Goal: Task Accomplishment & Management: Use online tool/utility

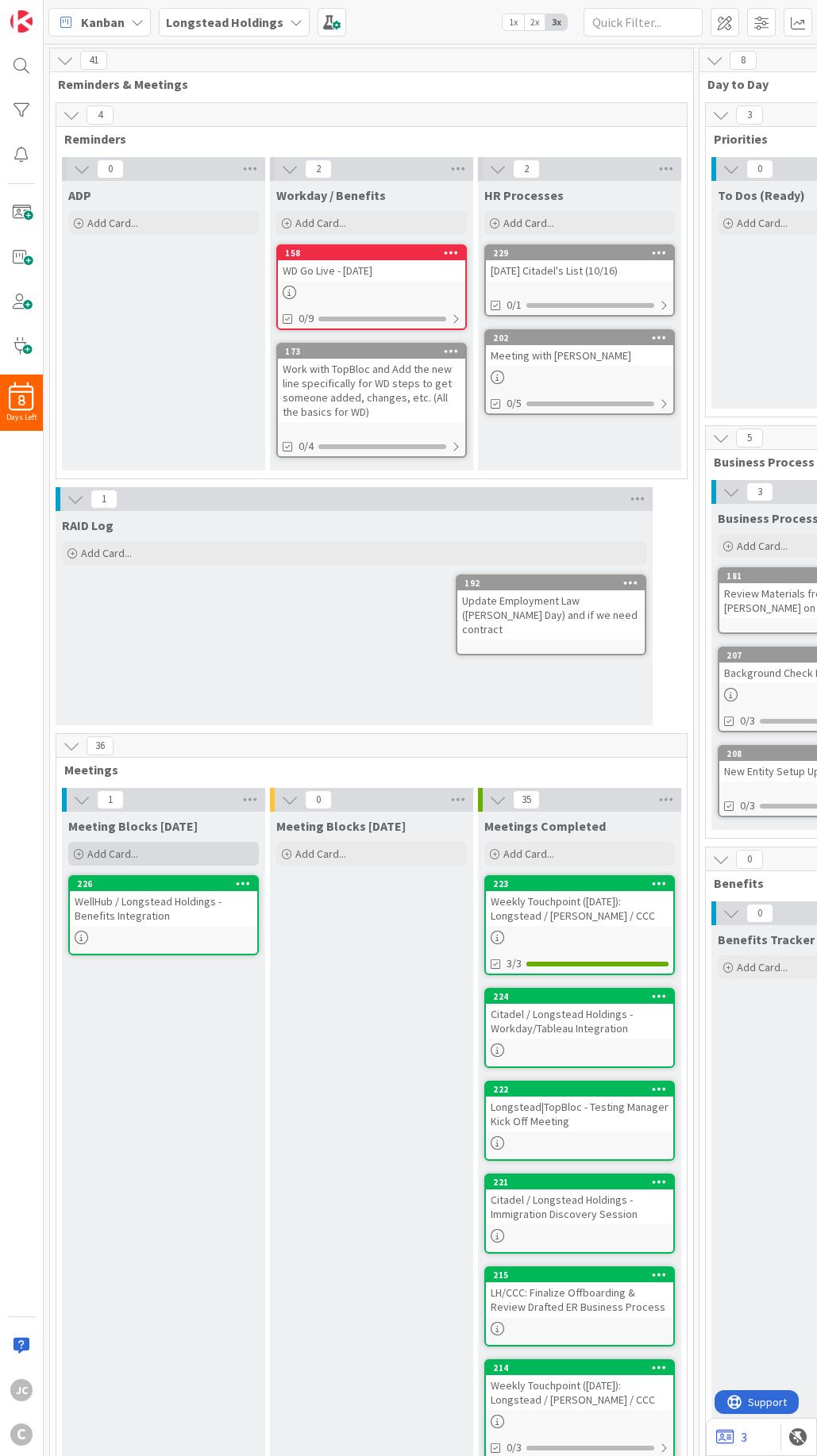
click at [226, 854] on div "Add Card..." at bounding box center [163, 853] width 191 height 24
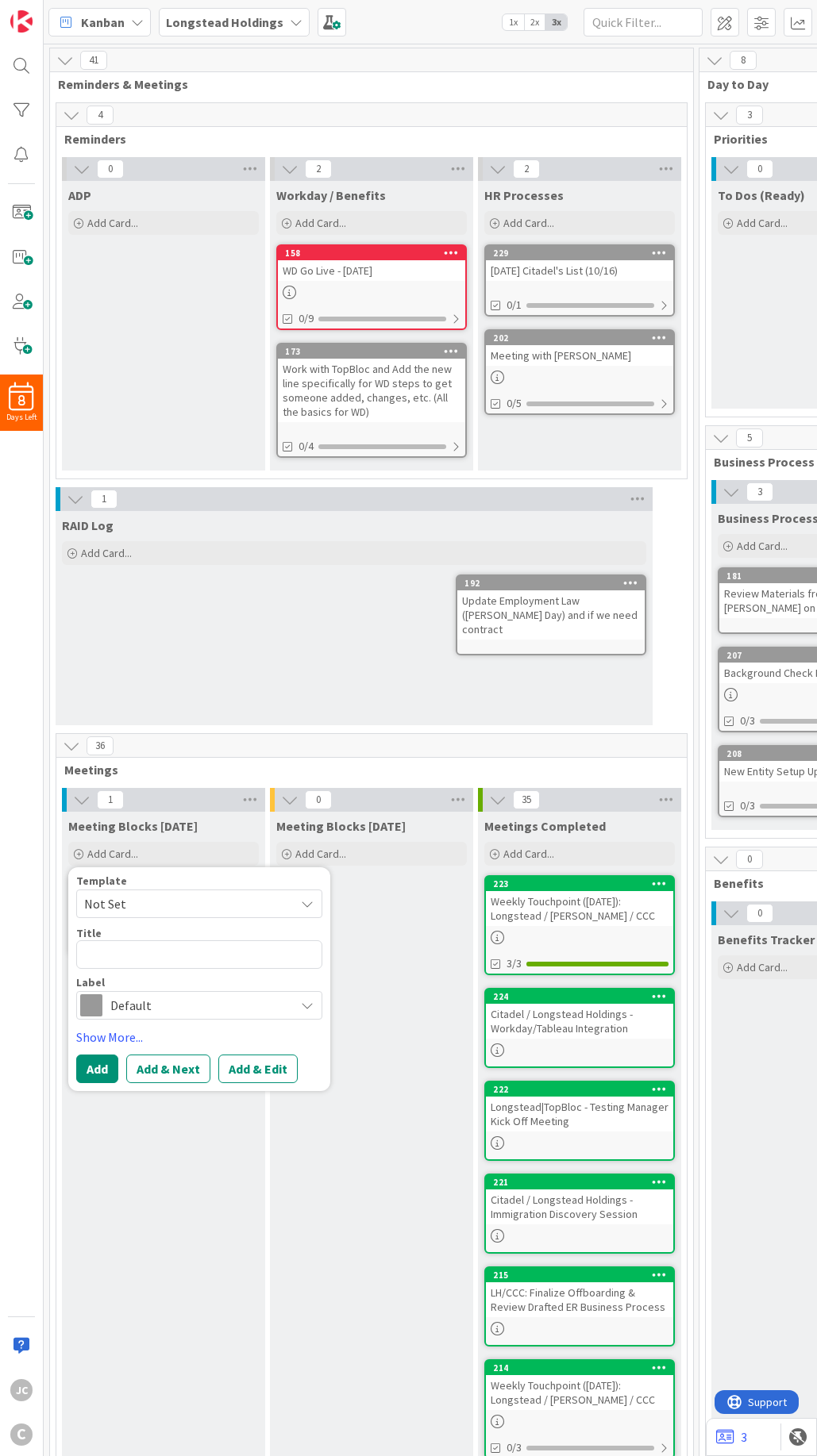
click at [264, 892] on span "Not Set" at bounding box center [199, 904] width 246 height 28
click at [231, 963] on span "Meetings" at bounding box center [212, 972] width 227 height 21
type textarea "x"
type textarea "Meetings"
click at [184, 954] on textarea "Meetings" at bounding box center [199, 954] width 246 height 28
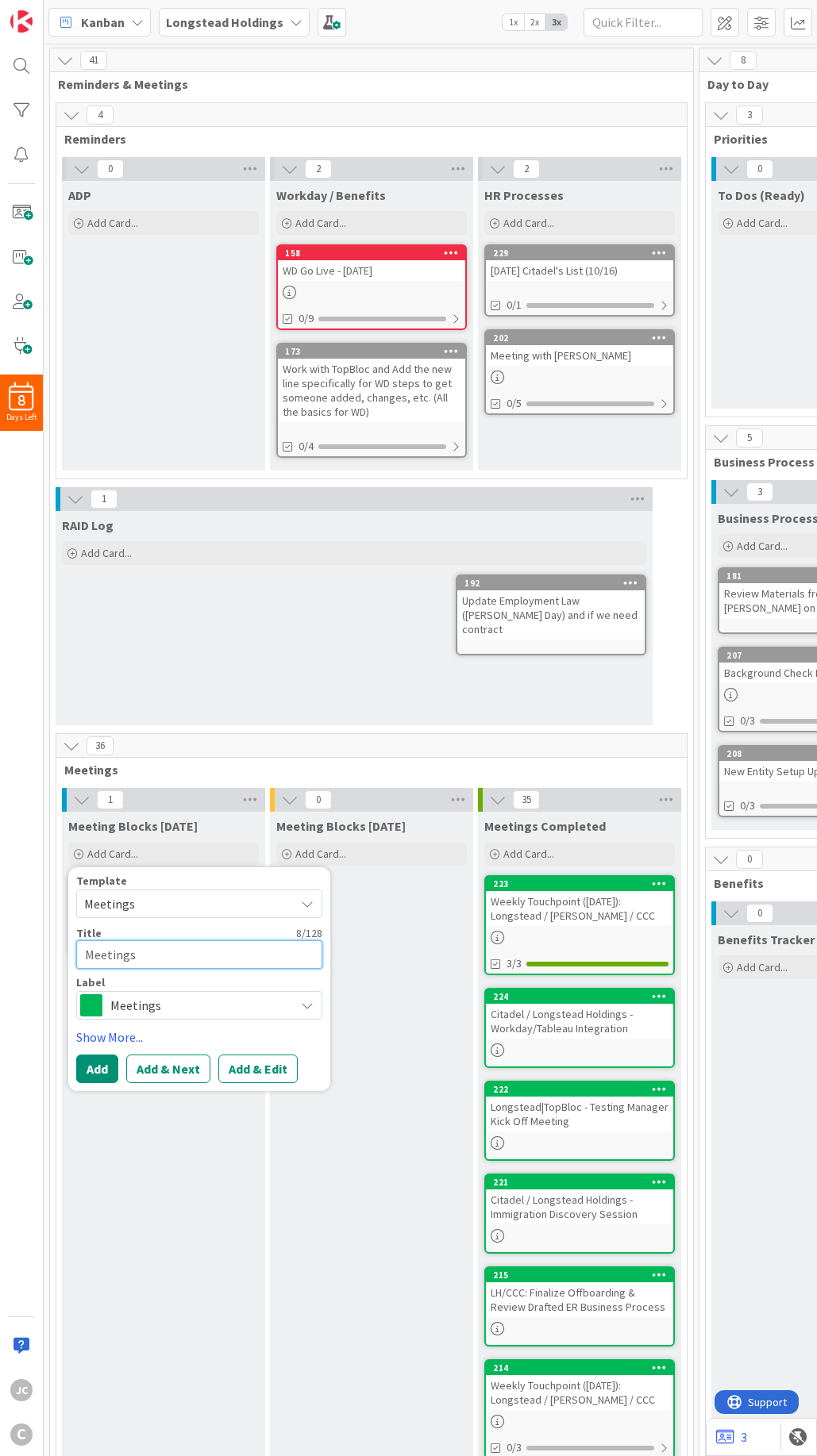
click at [184, 954] on textarea "Meetings" at bounding box center [199, 954] width 246 height 28
paste textarea "Longstead / Bupa | Integrations touchbase"
type textarea "x"
type textarea "Longstead / Bupa | Integrations touchbase"
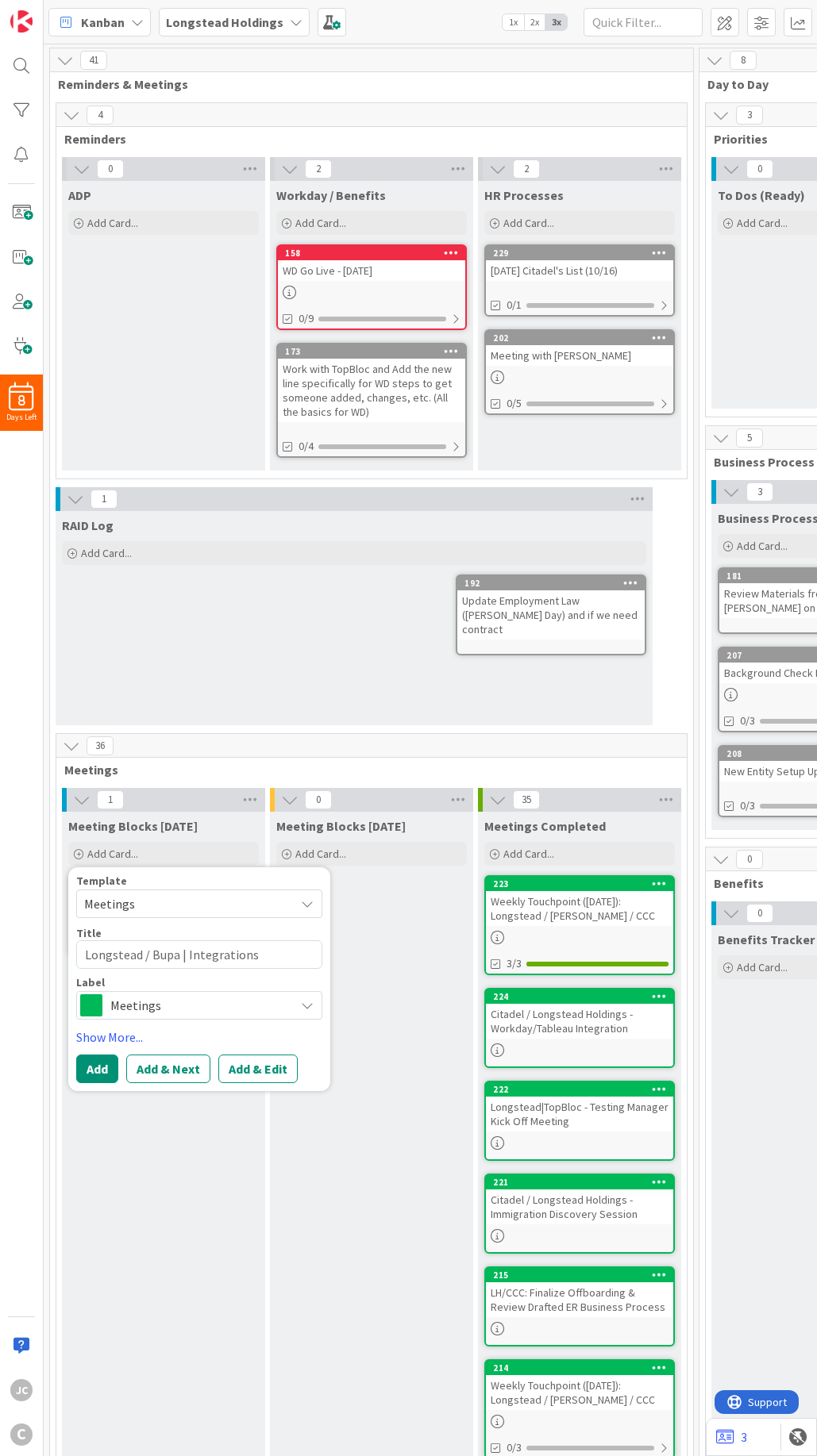
click at [93, 1051] on div "Template Meetings Not Set Meetings Edit Card Templates Title 41 / 128 Longstead…" at bounding box center [199, 979] width 246 height 208
click at [95, 1075] on button "Add" at bounding box center [97, 1069] width 42 height 28
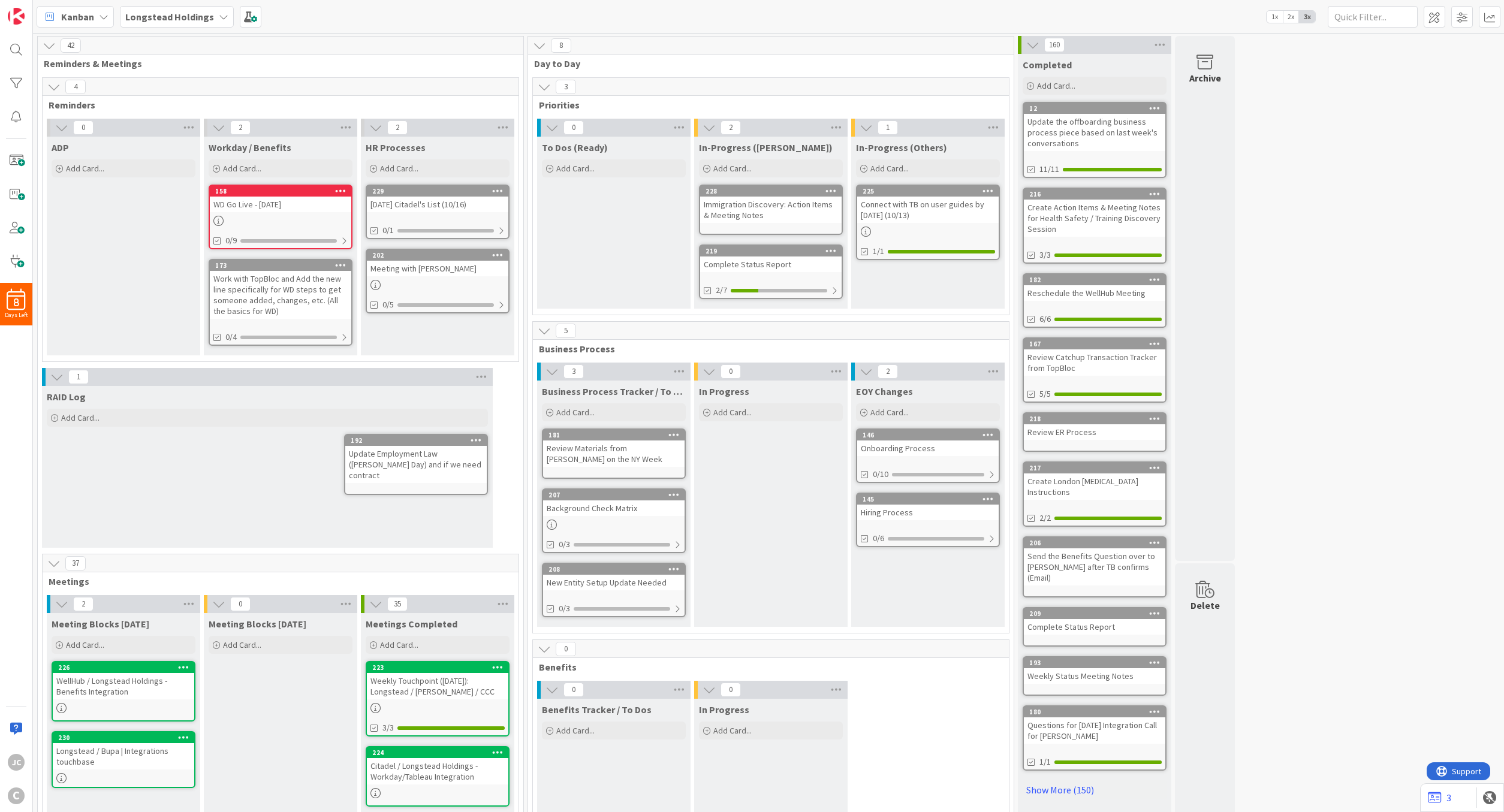
click at [93, 678] on div "WellHub / Longstead Holdings - Benefits Integration" at bounding box center [123, 686] width 142 height 26
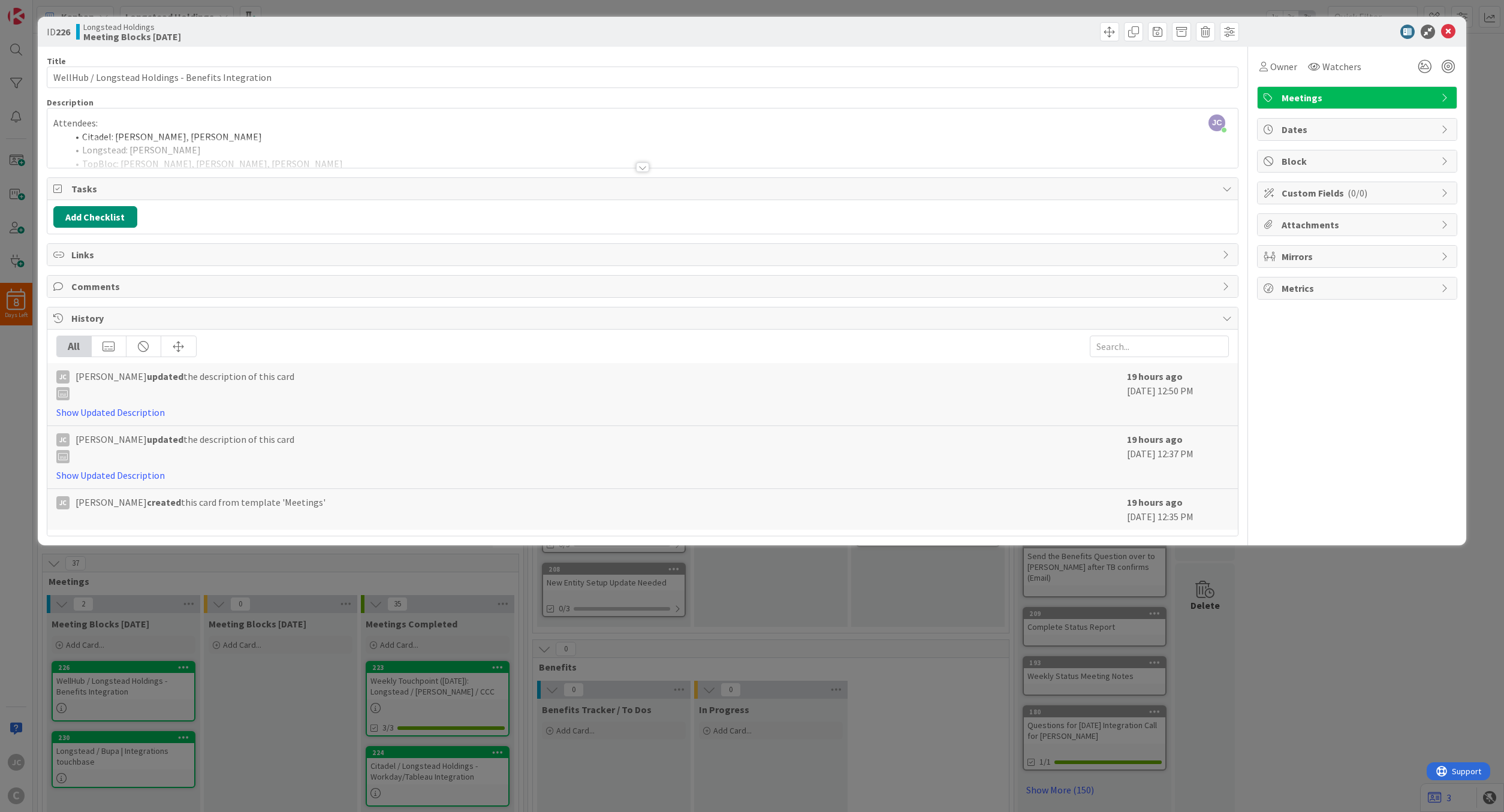
click at [313, 135] on div "Attendees: Citadel: [PERSON_NAME], [PERSON_NAME]: [PERSON_NAME]: [PERSON_NAME],…" at bounding box center [643, 141] width 1191 height 54
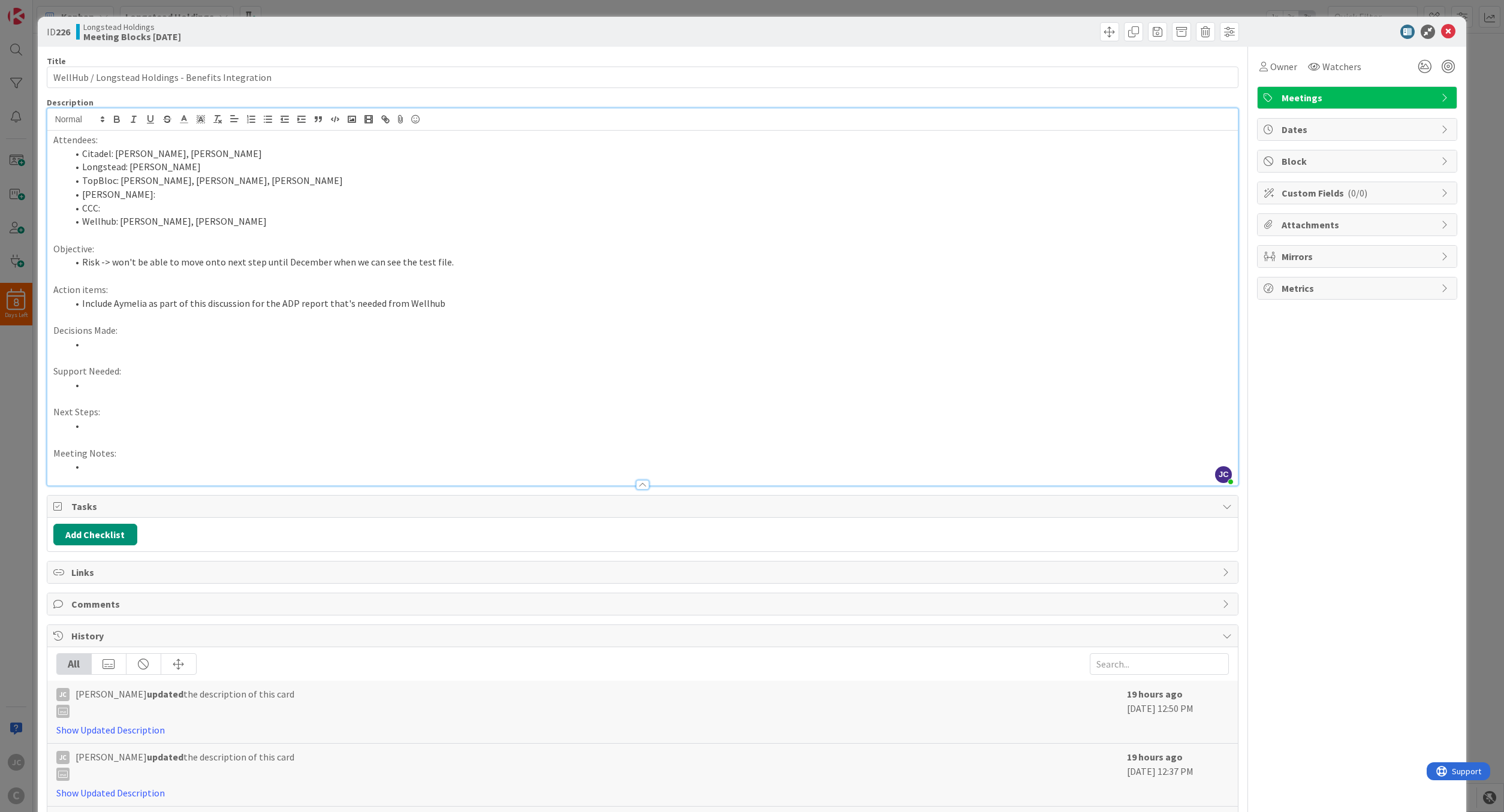
click at [313, 135] on p "Attendees:" at bounding box center [643, 140] width 1179 height 14
click at [309, 145] on p "Attendees:" at bounding box center [643, 140] width 1179 height 14
click at [301, 151] on li "Citadel: [PERSON_NAME], [PERSON_NAME]" at bounding box center [650, 153] width 1164 height 14
click at [616, 35] on icon at bounding box center [1448, 31] width 14 height 14
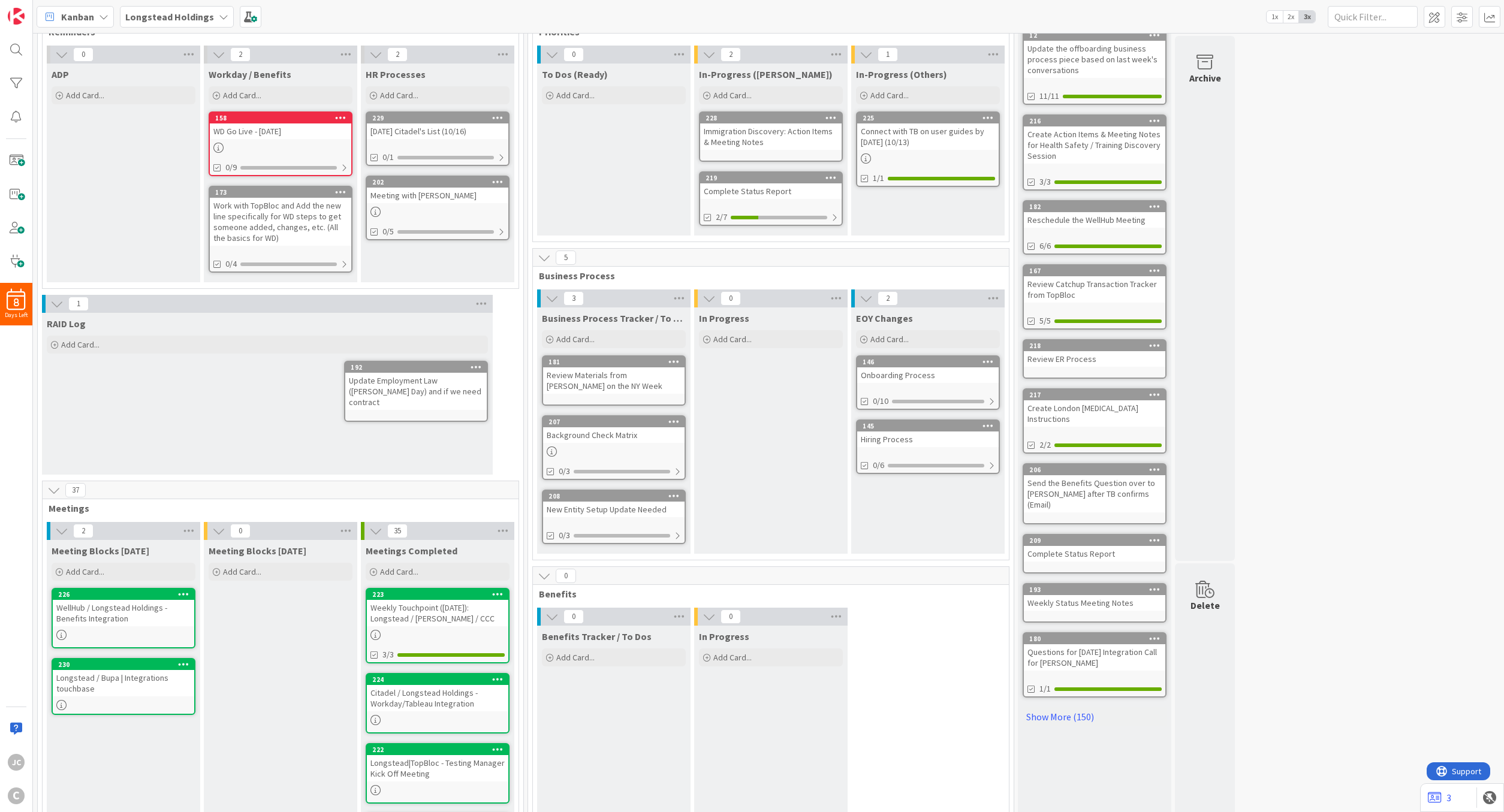
scroll to position [216, 0]
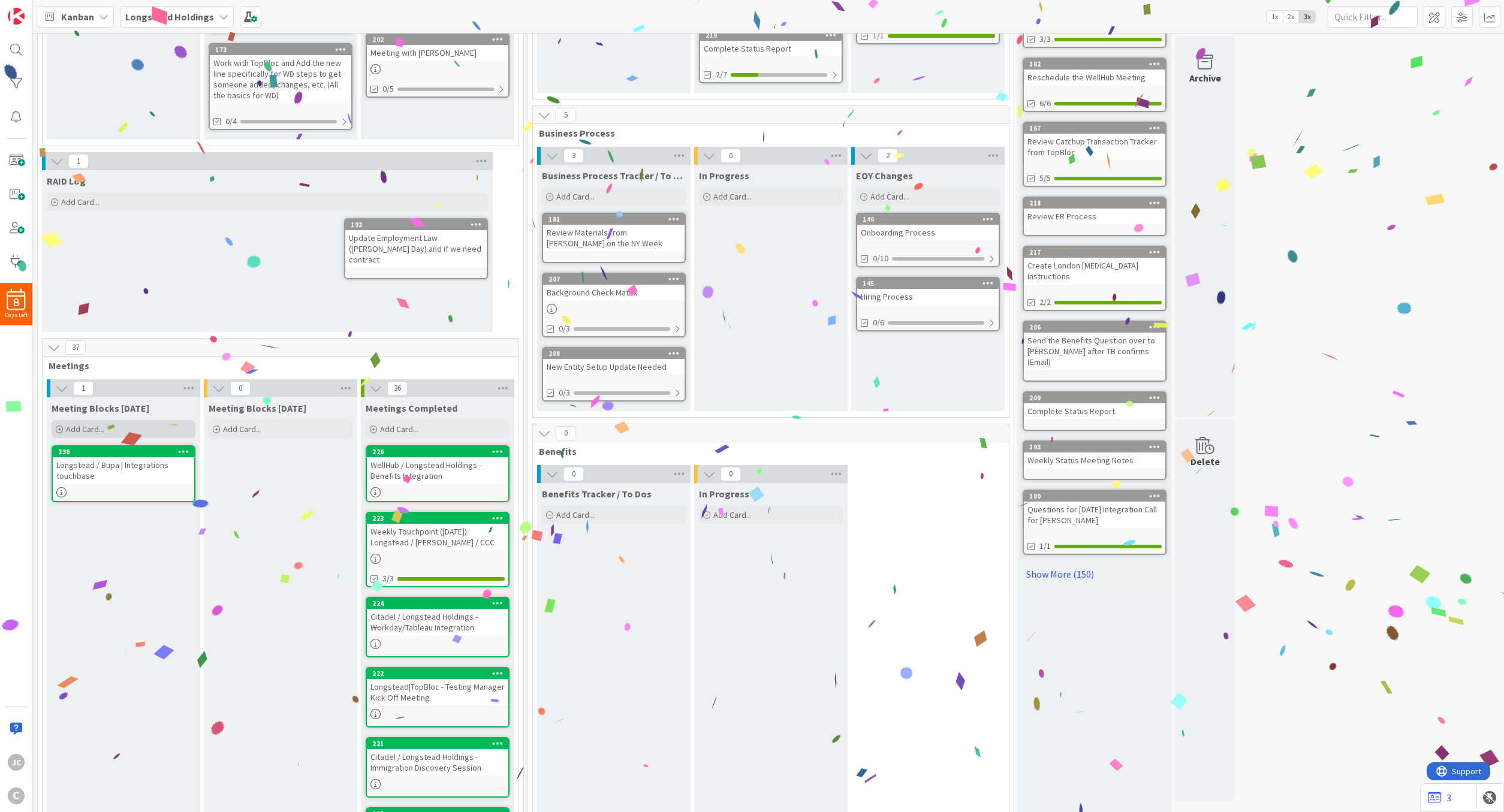
click at [95, 428] on span "Add Card..." at bounding box center [85, 429] width 38 height 11
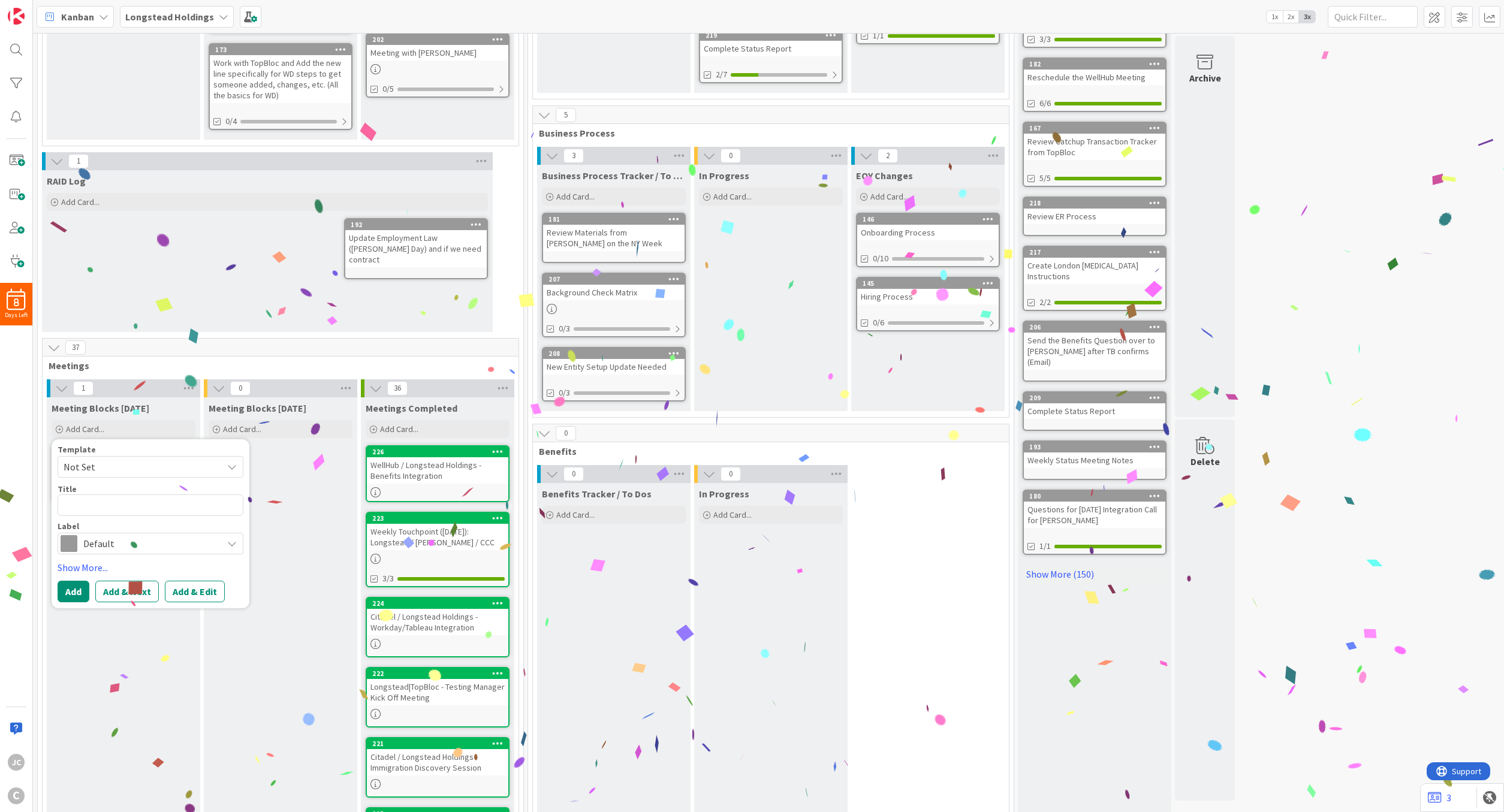
click at [138, 456] on span "Not Set" at bounding box center [150, 466] width 186 height 21
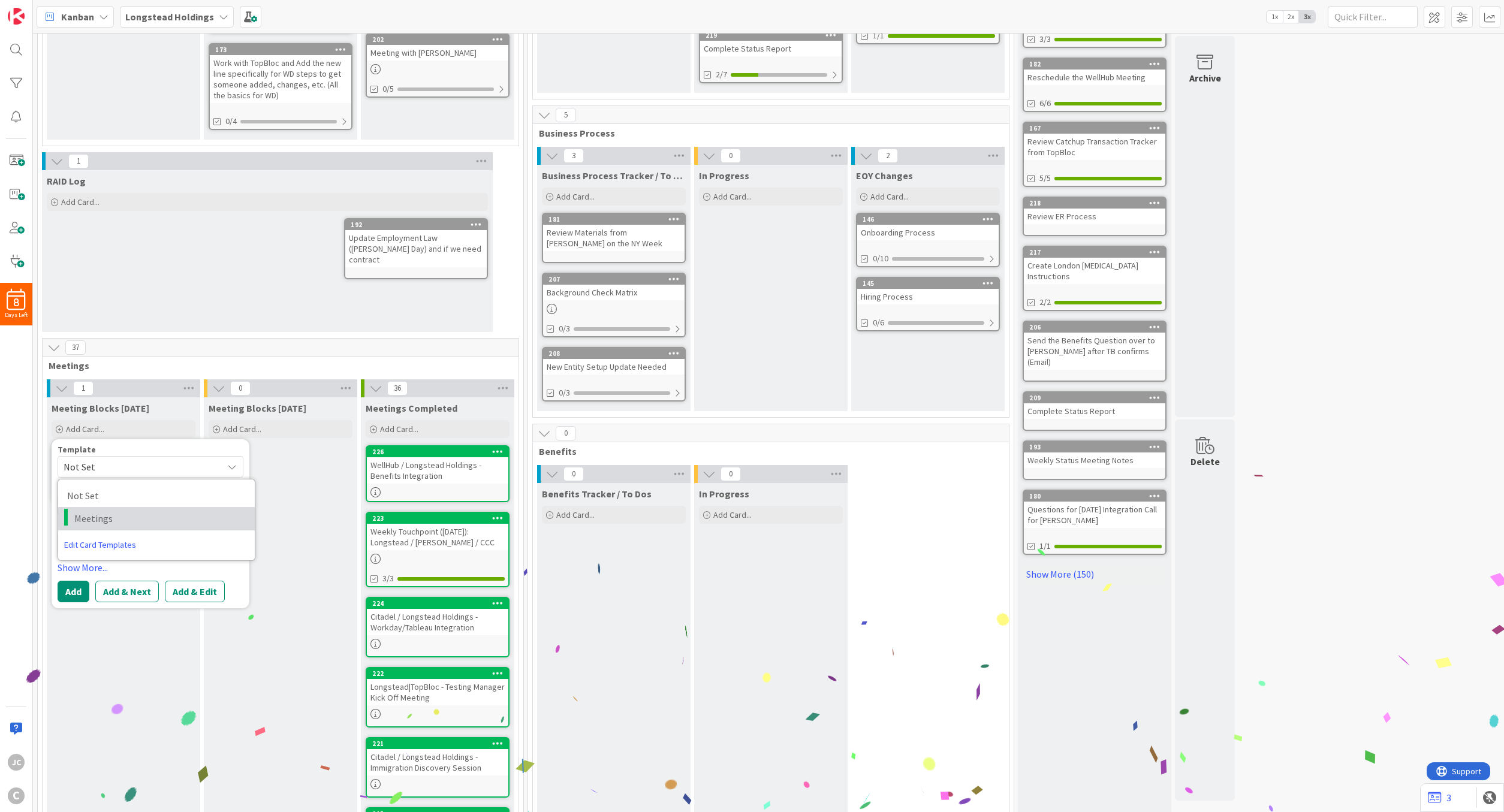
click at [130, 514] on span "Meetings" at bounding box center [160, 518] width 172 height 16
type textarea "x"
type textarea "Meetings"
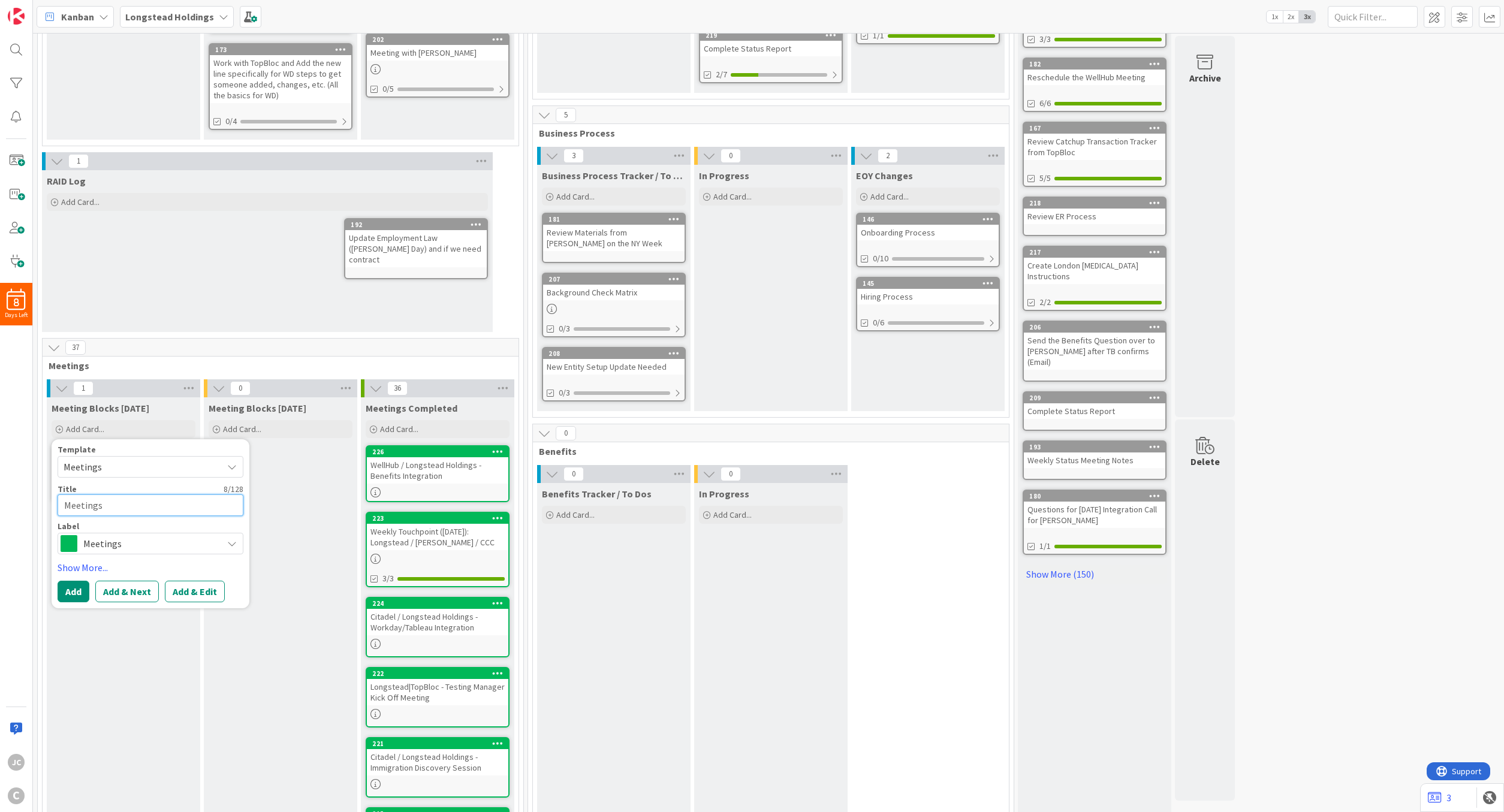
click at [129, 504] on textarea "Meetings" at bounding box center [150, 505] width 186 height 21
paste textarea "Longstead / Fidelity - Integrations Kick off Meeting"
type textarea "x"
type textarea "Longstead / Fidelity - Integrations Kick off Meeting"
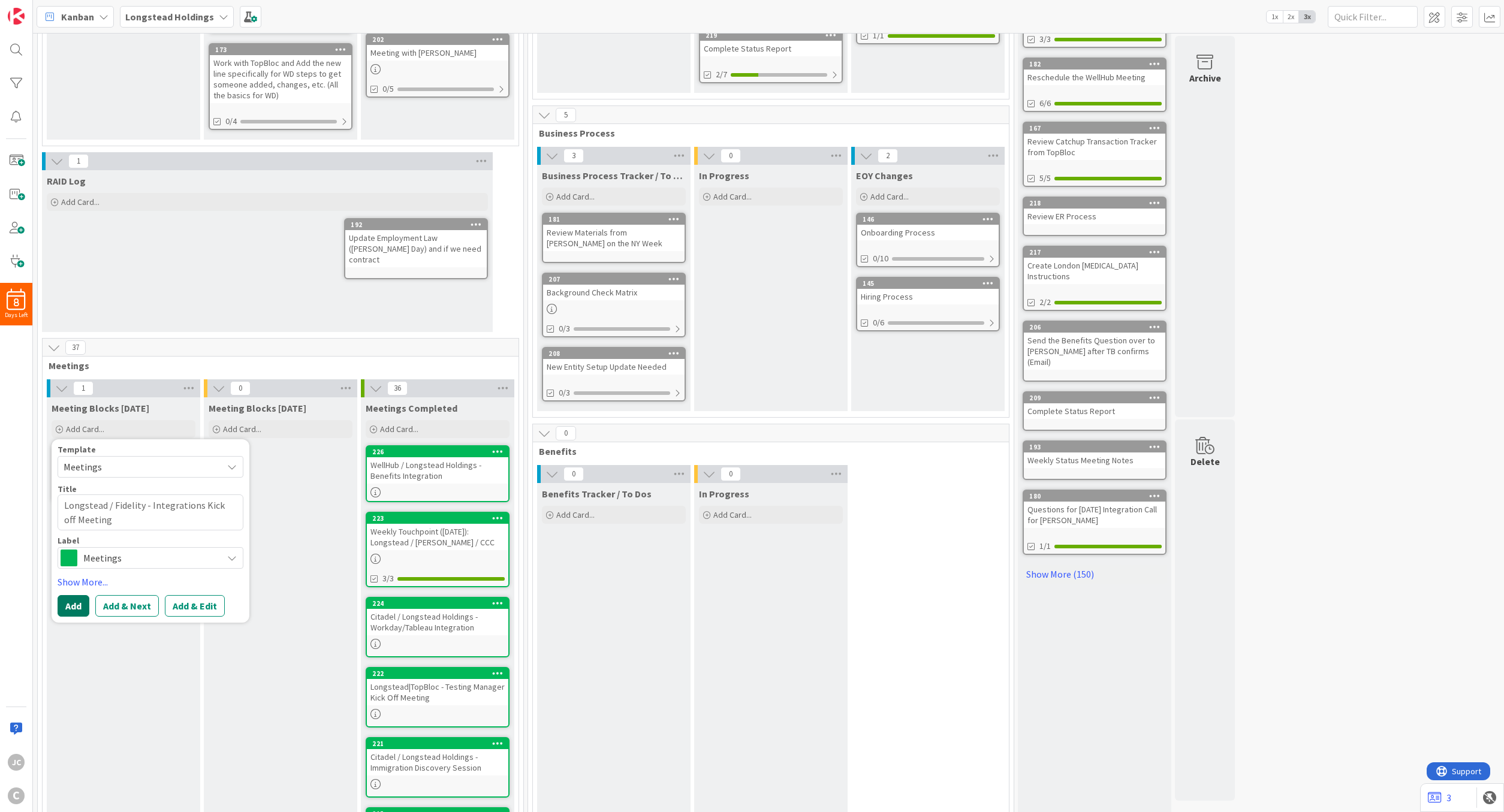
click at [79, 600] on button "Add" at bounding box center [73, 605] width 32 height 21
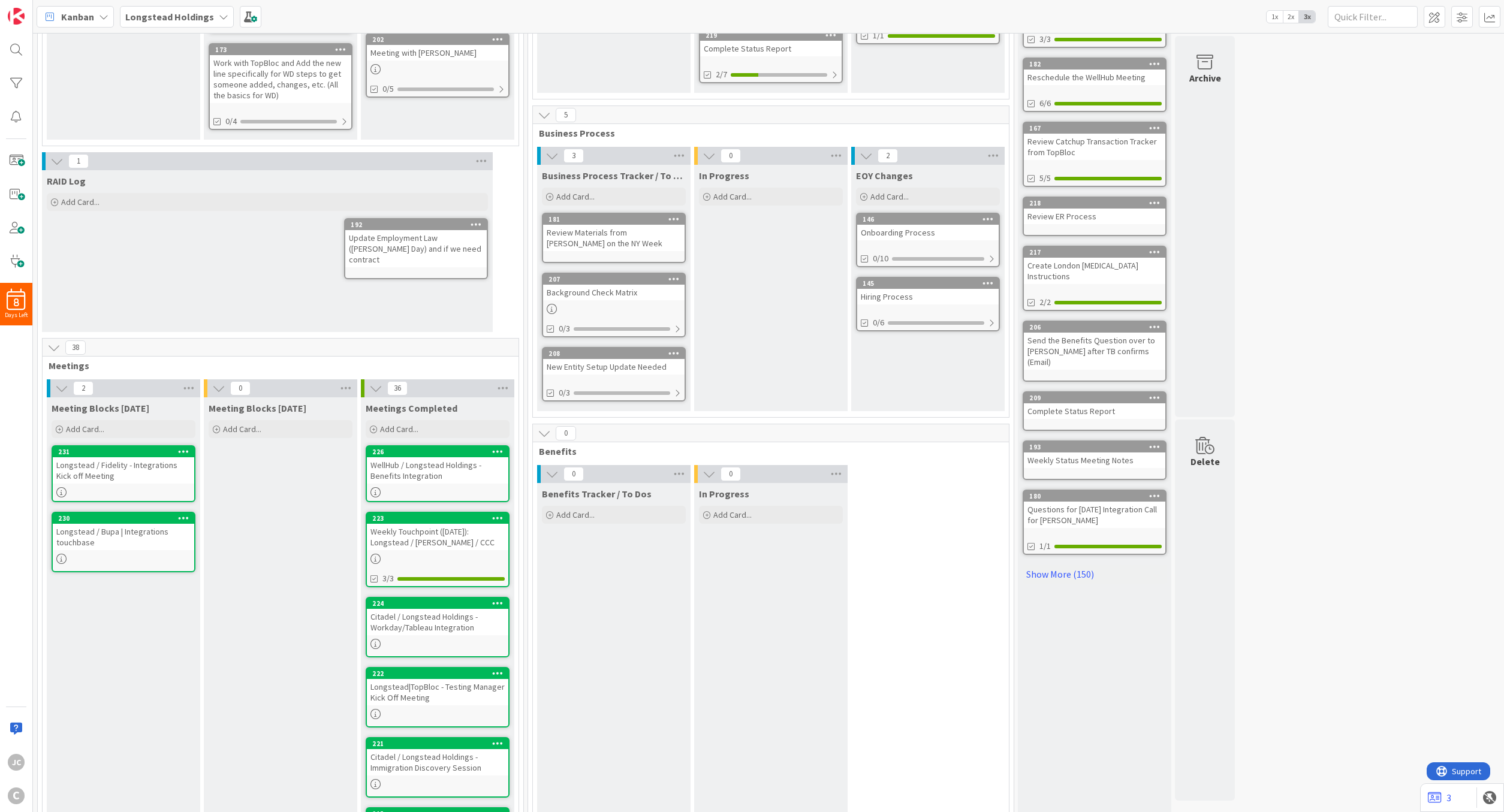
click at [138, 470] on div "Longstead / Fidelity - Integrations Kick off Meeting" at bounding box center [123, 470] width 142 height 26
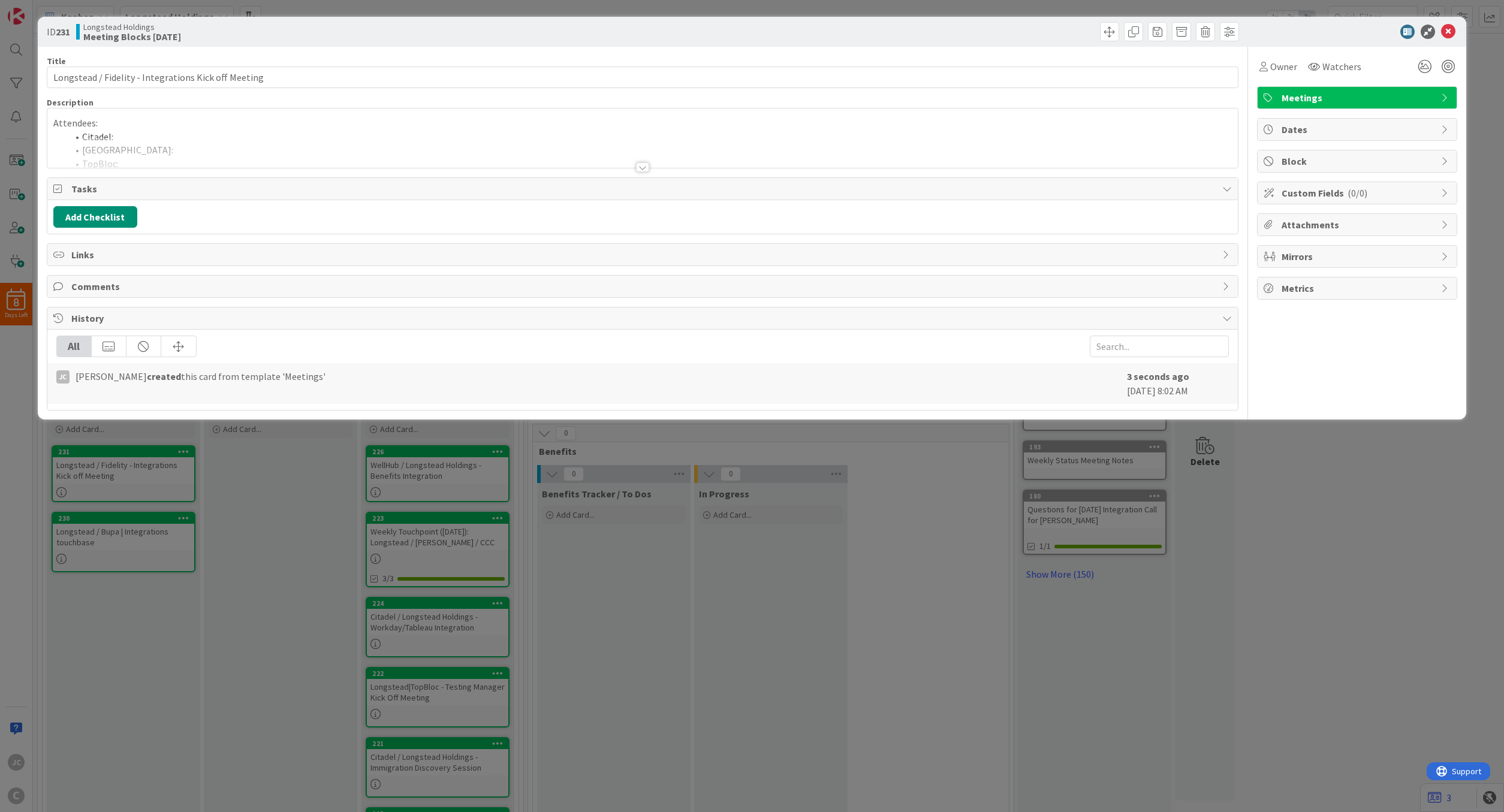
click at [190, 138] on div at bounding box center [643, 152] width 1191 height 31
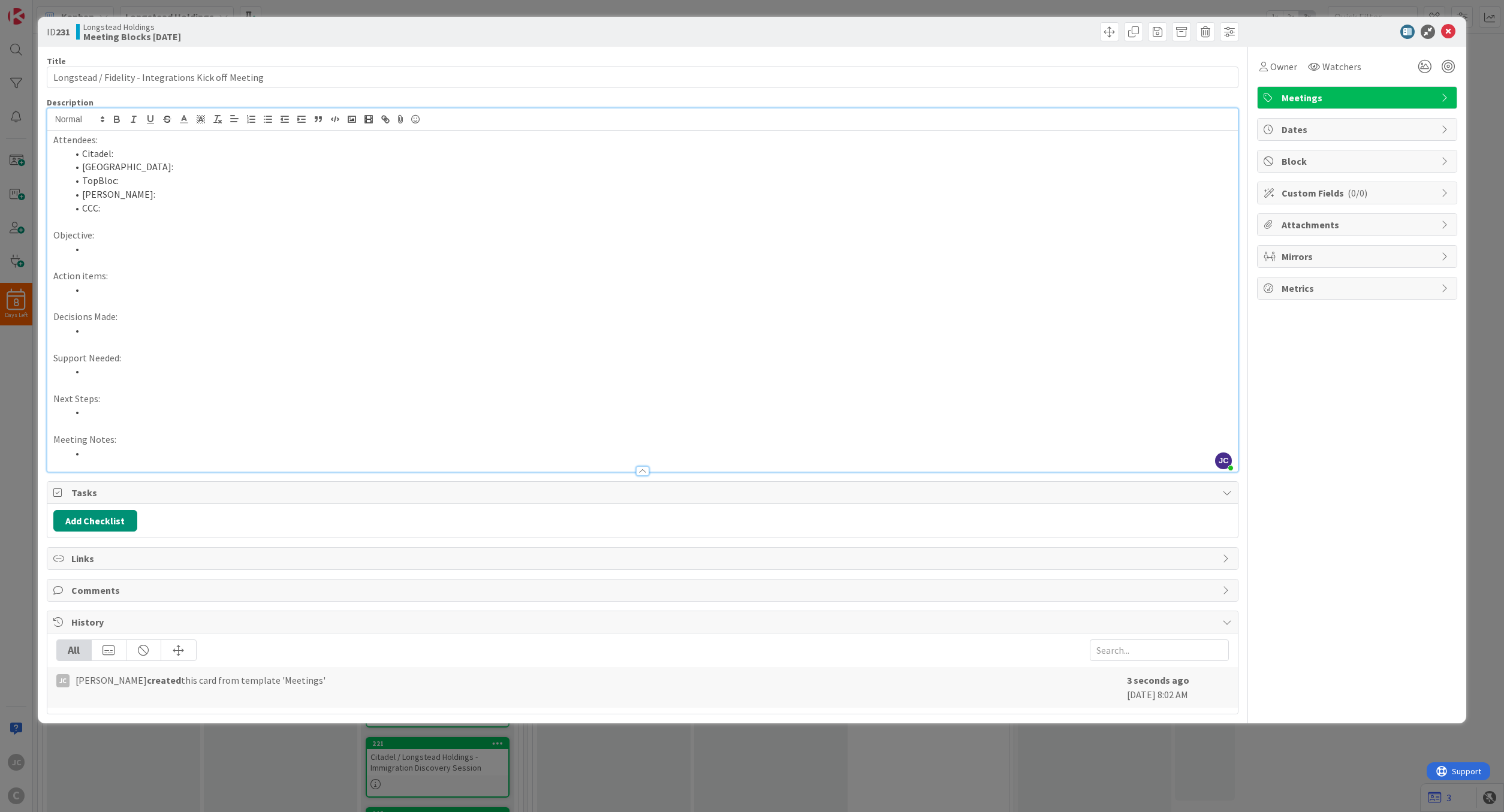
click at [121, 144] on p "Attendees:" at bounding box center [643, 140] width 1179 height 14
click at [147, 152] on li "Citadel:" at bounding box center [650, 153] width 1164 height 14
click at [219, 245] on li at bounding box center [650, 249] width 1164 height 14
click at [263, 173] on li "Longstead: [PERSON_NAME]" at bounding box center [650, 167] width 1164 height 14
click at [259, 185] on li "TopBloc: [PERSON_NAME], [PERSON_NAME] N, [PERSON_NAME]" at bounding box center [650, 181] width 1164 height 14
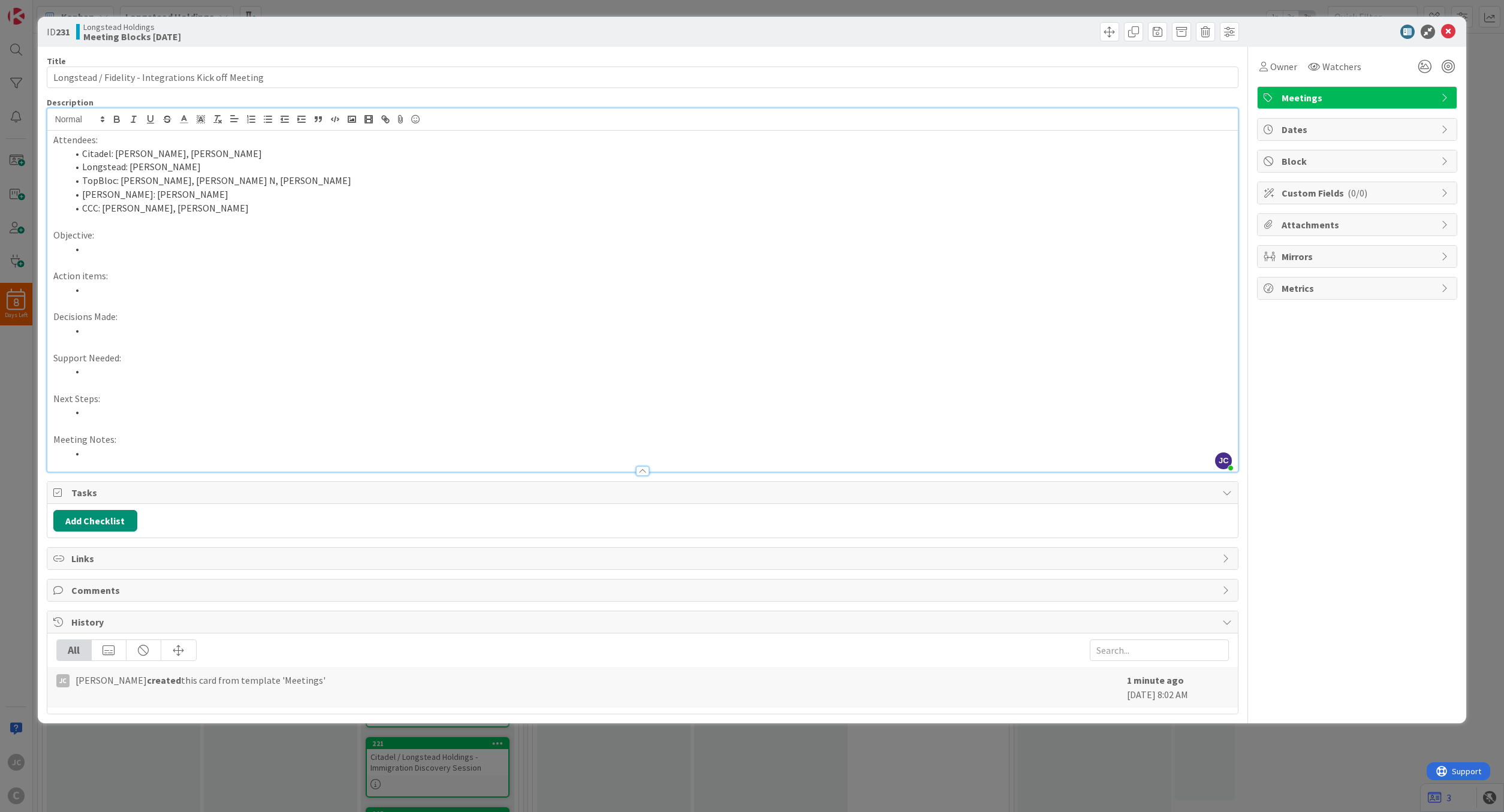
click at [242, 195] on li "[PERSON_NAME]: [PERSON_NAME]" at bounding box center [650, 195] width 1164 height 14
click at [231, 220] on p at bounding box center [643, 222] width 1179 height 14
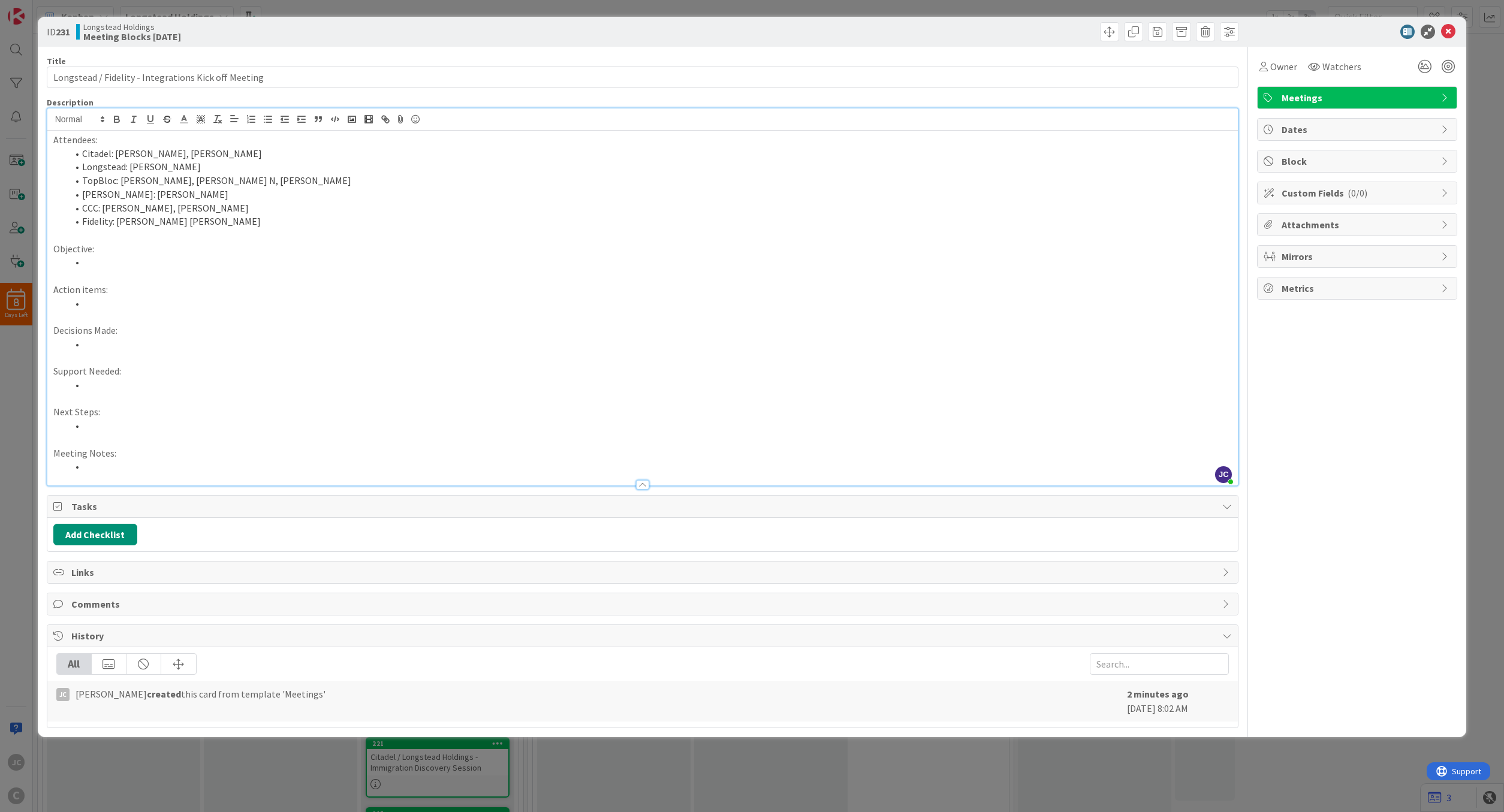
click at [189, 254] on p "Objective:" at bounding box center [643, 249] width 1179 height 14
click at [211, 292] on p "Action items:" at bounding box center [643, 290] width 1179 height 14
drag, startPoint x: 215, startPoint y: 312, endPoint x: 226, endPoint y: 299, distance: 17.0
click at [215, 311] on p at bounding box center [643, 317] width 1179 height 14
click at [229, 300] on li at bounding box center [650, 304] width 1164 height 14
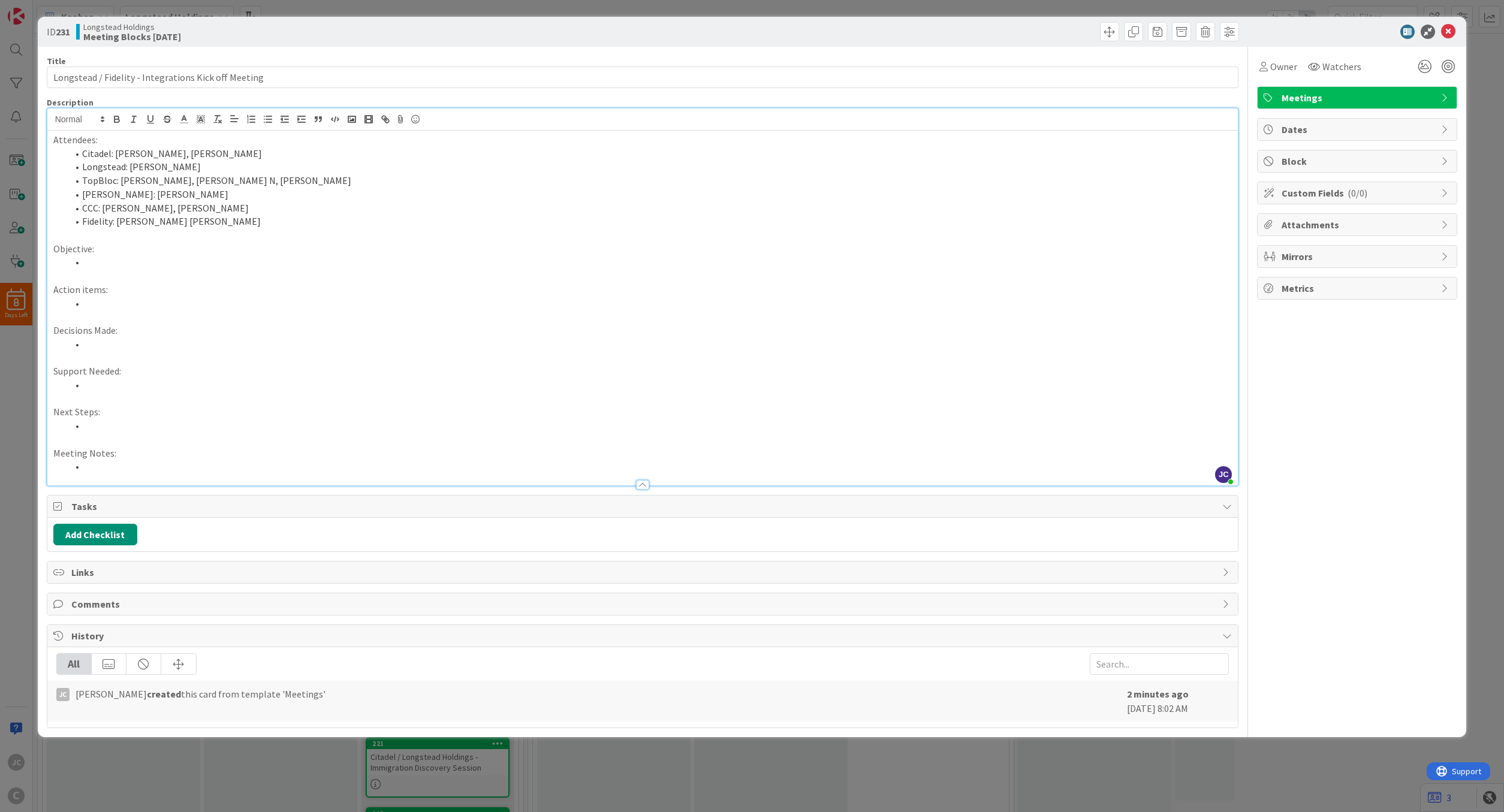
click at [276, 182] on li "TopBloc: [PERSON_NAME], [PERSON_NAME] N, [PERSON_NAME]" at bounding box center [650, 181] width 1164 height 14
click at [279, 218] on li "Fidelity: [PERSON_NAME] [PERSON_NAME]" at bounding box center [650, 222] width 1164 height 14
click at [226, 290] on p "Action items:" at bounding box center [643, 290] width 1179 height 14
click at [226, 267] on li at bounding box center [650, 262] width 1164 height 14
drag, startPoint x: 246, startPoint y: 294, endPoint x: 247, endPoint y: 301, distance: 7.1
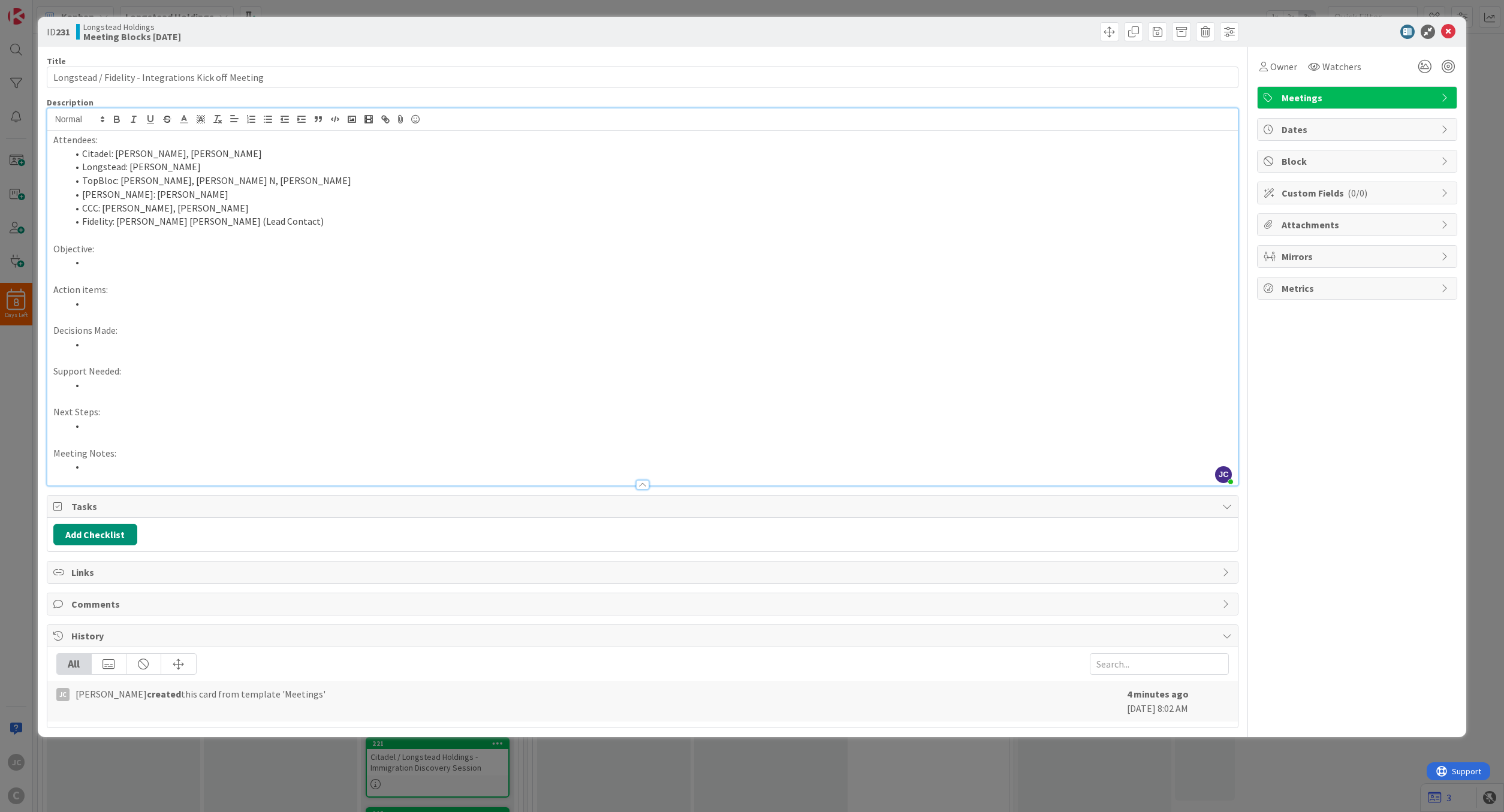
click at [247, 301] on div "Attendees: Citadel: [PERSON_NAME], [PERSON_NAME]: [PERSON_NAME]: [PERSON_NAME],…" at bounding box center [643, 308] width 1191 height 355
click at [467, 313] on p at bounding box center [643, 317] width 1179 height 14
click at [489, 301] on li at bounding box center [650, 304] width 1164 height 14
click at [408, 294] on p "Action items:" at bounding box center [643, 290] width 1179 height 14
click at [397, 296] on p "Action items:" at bounding box center [643, 290] width 1179 height 14
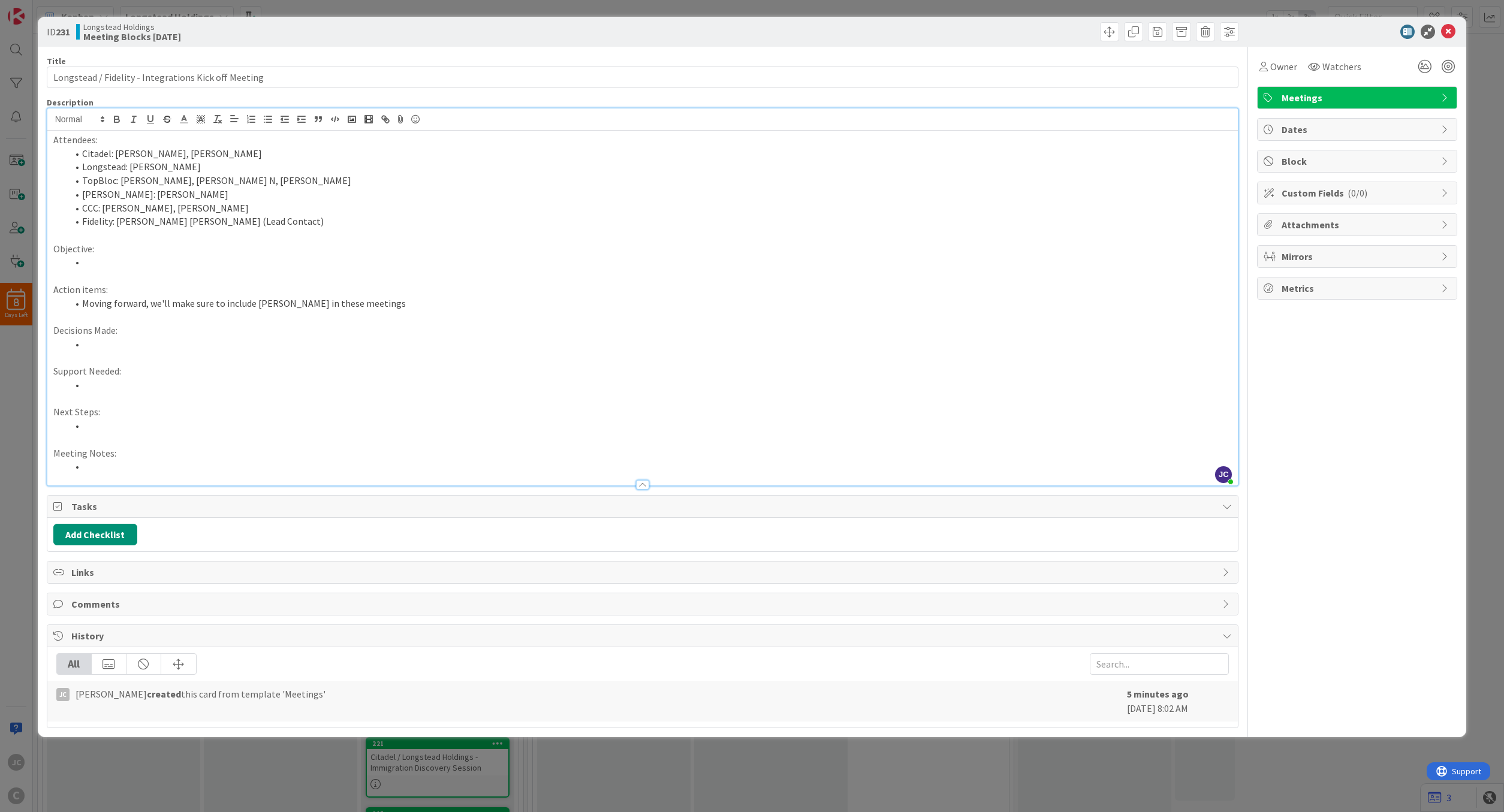
click at [261, 270] on p at bounding box center [643, 276] width 1179 height 14
click at [414, 304] on li "Moving forward, we'll make sure to include [PERSON_NAME] in these meetings" at bounding box center [650, 304] width 1164 height 14
click at [378, 341] on li at bounding box center [650, 344] width 1164 height 14
click at [376, 400] on p at bounding box center [643, 399] width 1179 height 14
click at [390, 463] on li at bounding box center [650, 466] width 1164 height 14
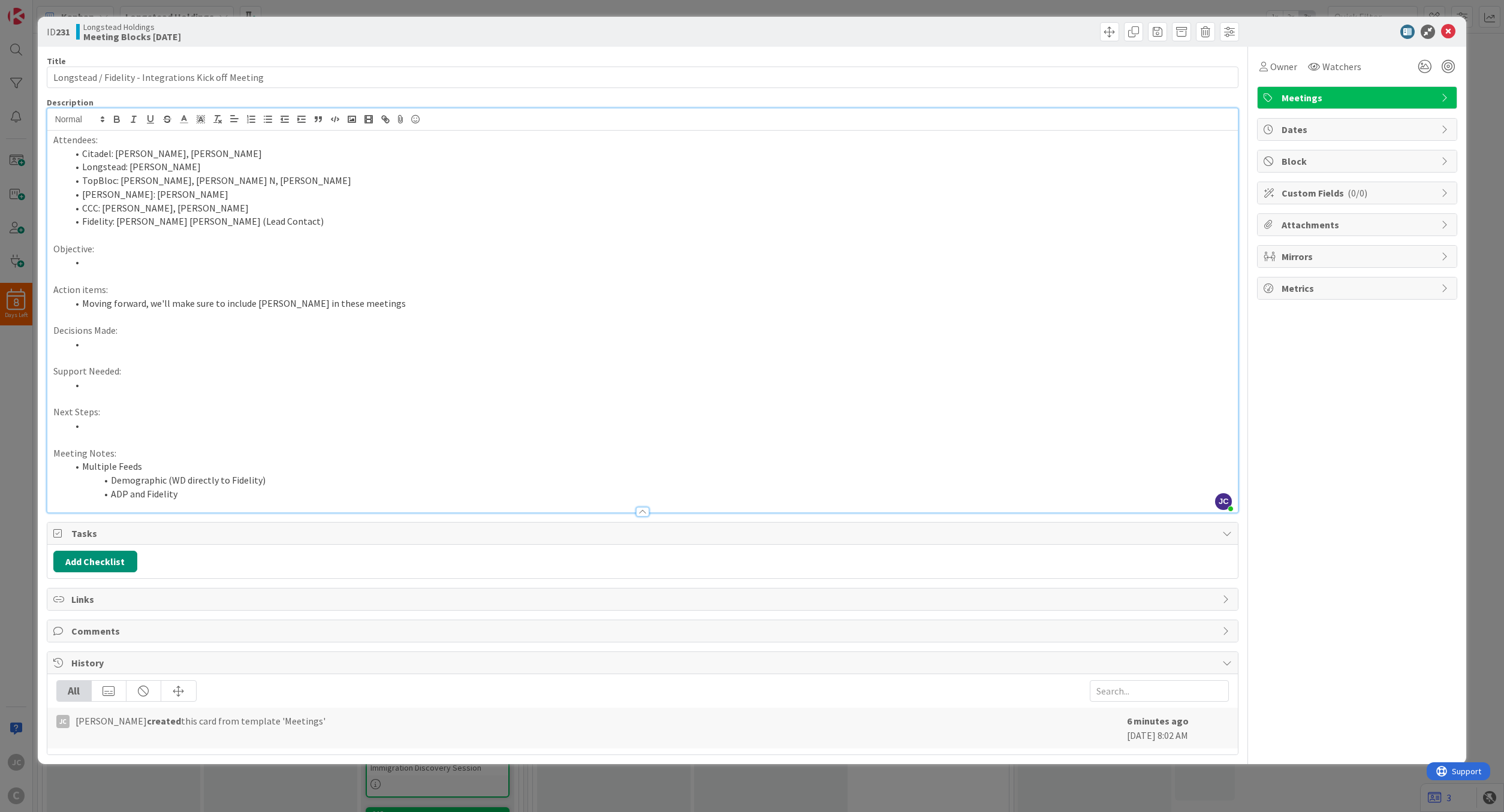
click at [252, 493] on li "ADP and Fidelity" at bounding box center [650, 494] width 1164 height 14
click at [289, 495] on li "ADP and Fidelity" at bounding box center [650, 494] width 1164 height 14
click at [348, 494] on li "ADP and Fidelity" at bounding box center [650, 494] width 1164 height 14
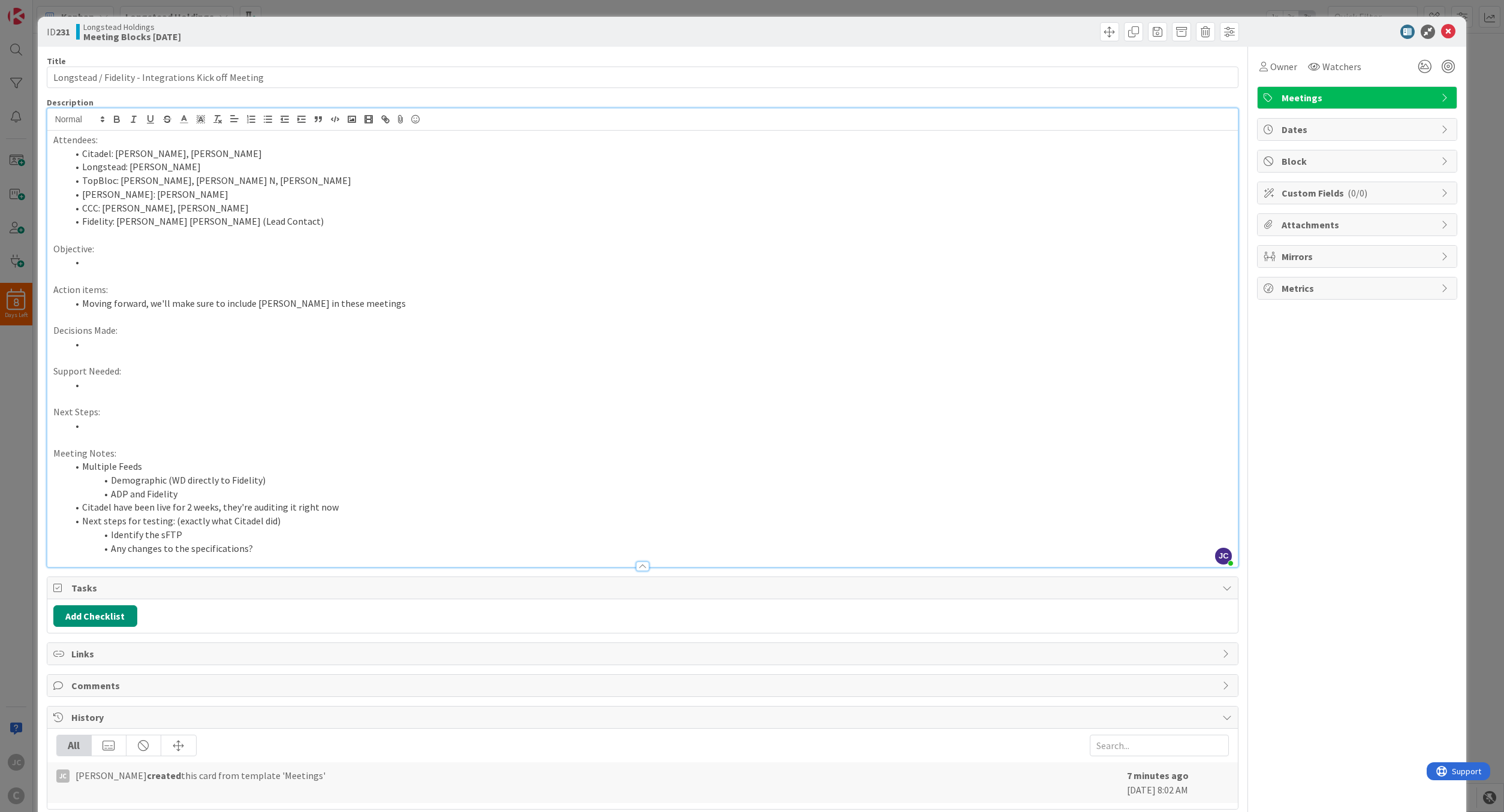
click at [212, 183] on li "TopBloc: [PERSON_NAME], [PERSON_NAME] N, [PERSON_NAME]" at bounding box center [650, 181] width 1164 height 14
click at [516, 316] on p at bounding box center [643, 317] width 1179 height 14
click at [521, 308] on li "Moving forward, we'll make sure to include [PERSON_NAME] in these meetings" at bounding box center [650, 304] width 1164 height 14
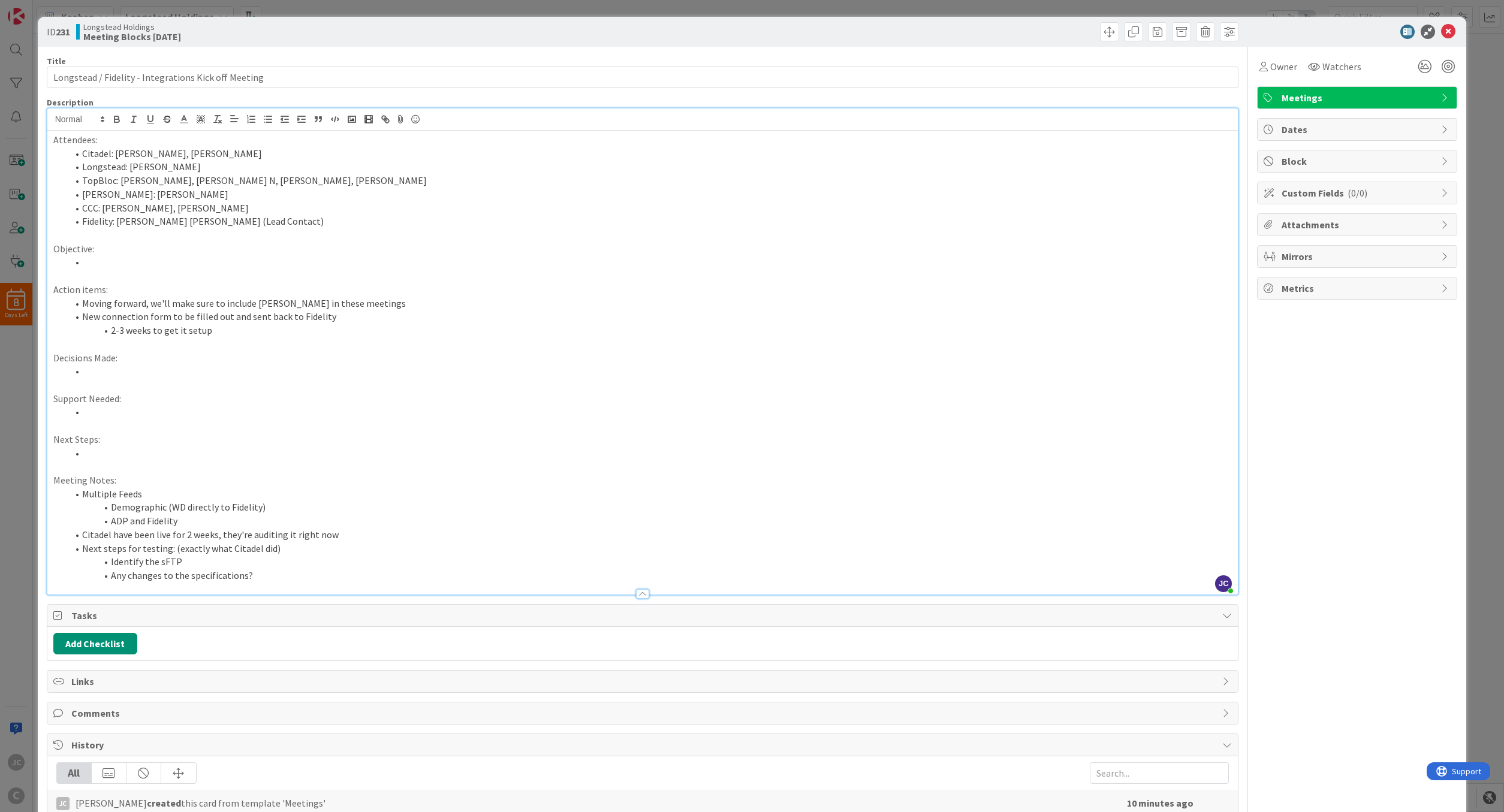
scroll to position [51, 0]
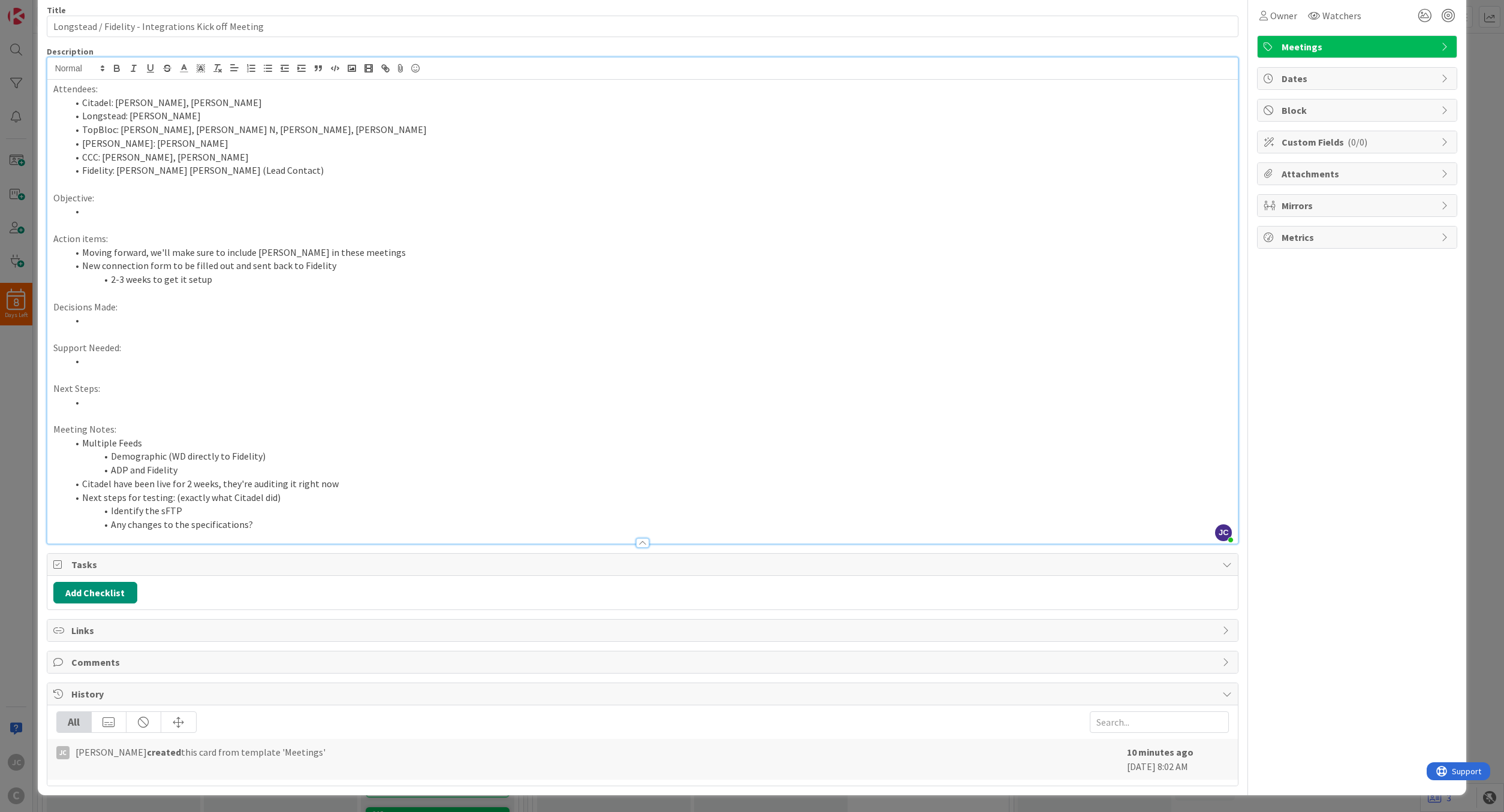
click at [321, 519] on li "Any changes to the specifications?" at bounding box center [650, 525] width 1164 height 14
click at [274, 272] on li "New connection form to be filled out and sent back to Fidelity" at bounding box center [650, 265] width 1164 height 14
click at [274, 284] on li "2-3 weeks to get it setup" at bounding box center [650, 279] width 1164 height 14
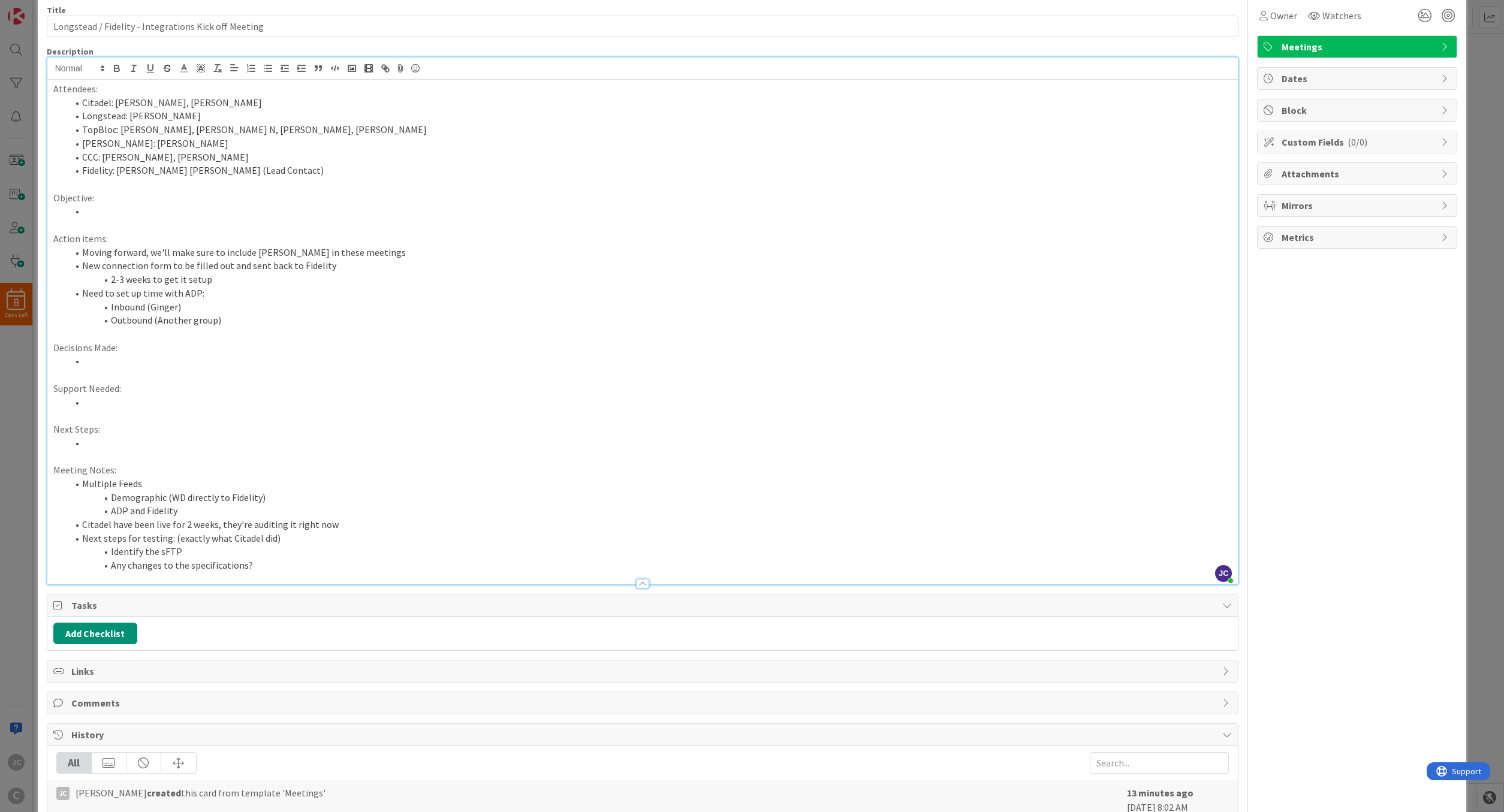
click at [411, 234] on p "Action items:" at bounding box center [643, 239] width 1179 height 14
click at [437, 245] on li "Moving forward, we'll make sure to include [PERSON_NAME] in these meetings" at bounding box center [650, 252] width 1164 height 14
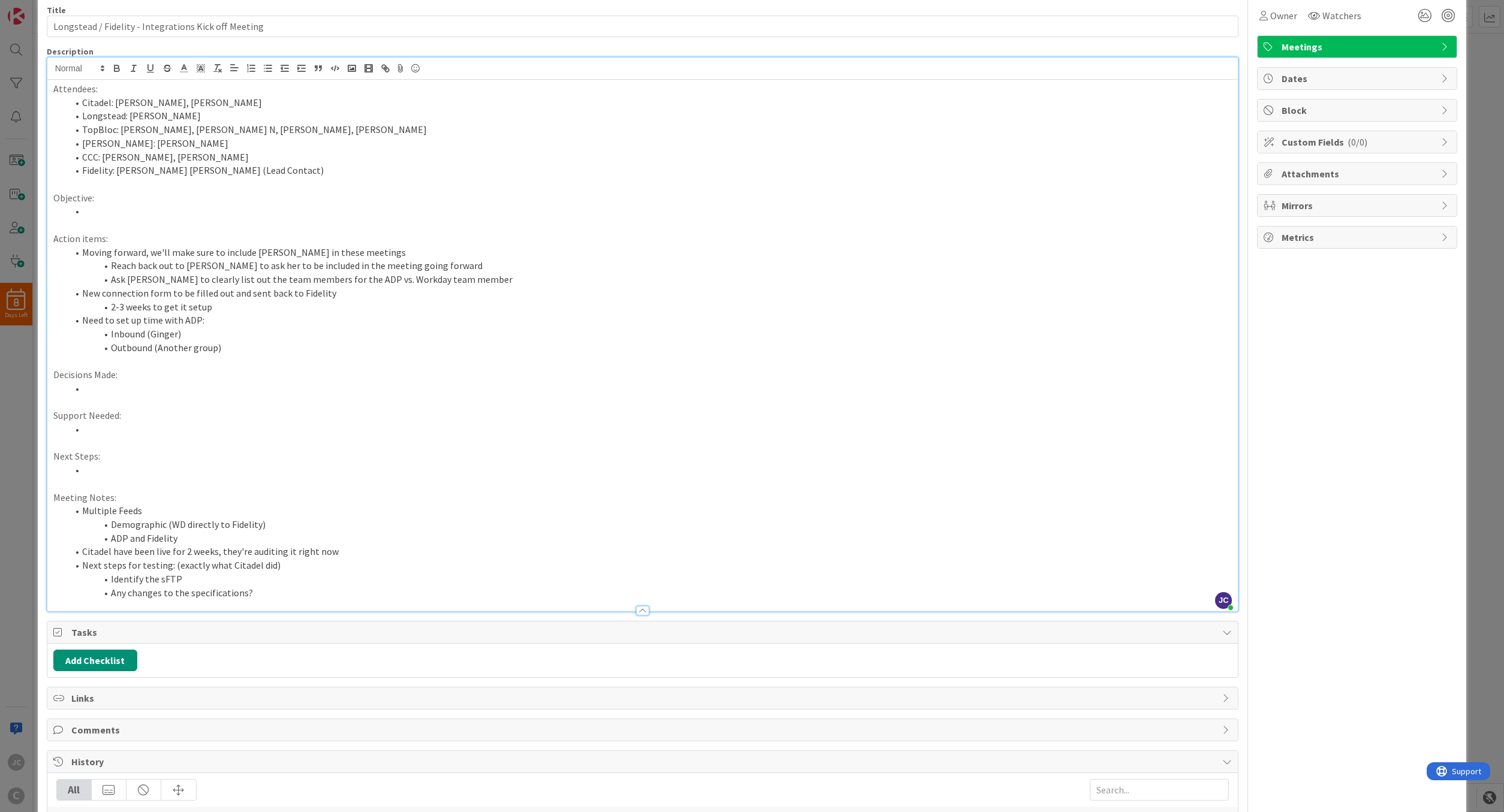
click at [364, 273] on li "Ask [PERSON_NAME] to clearly list out the team members for the ADP vs. Workday …" at bounding box center [650, 279] width 1164 height 14
click at [460, 278] on li "Ask [PERSON_NAME] to clearly list out the team members for the ADP vs. Workday …" at bounding box center [650, 279] width 1164 height 14
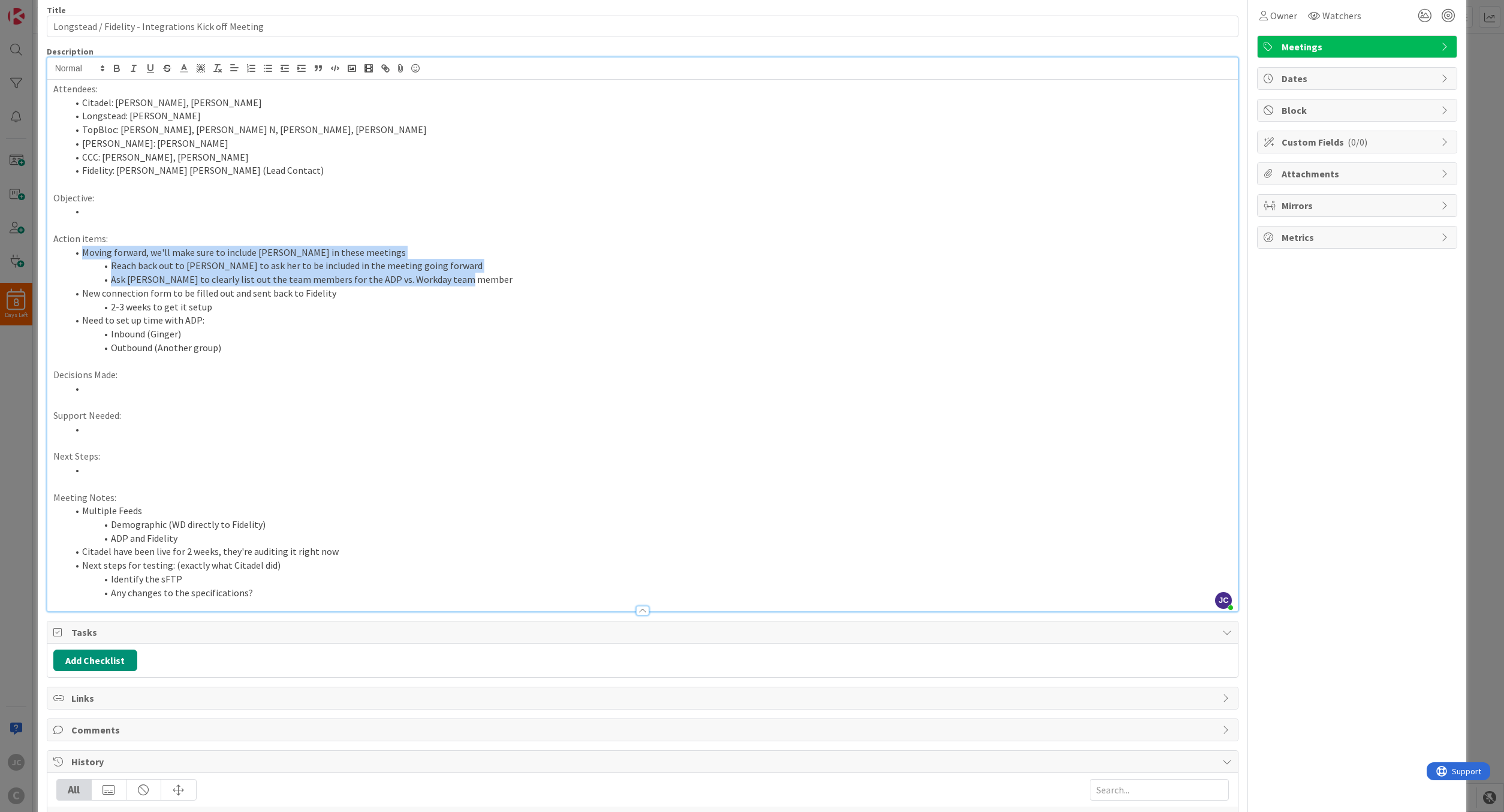
drag, startPoint x: 469, startPoint y: 279, endPoint x: 26, endPoint y: 245, distance: 444.3
click at [48, 245] on div "Attendees: Citadel: [PERSON_NAME], [PERSON_NAME] [PERSON_NAME]: [PERSON_NAME]: …" at bounding box center [643, 345] width 1191 height 532
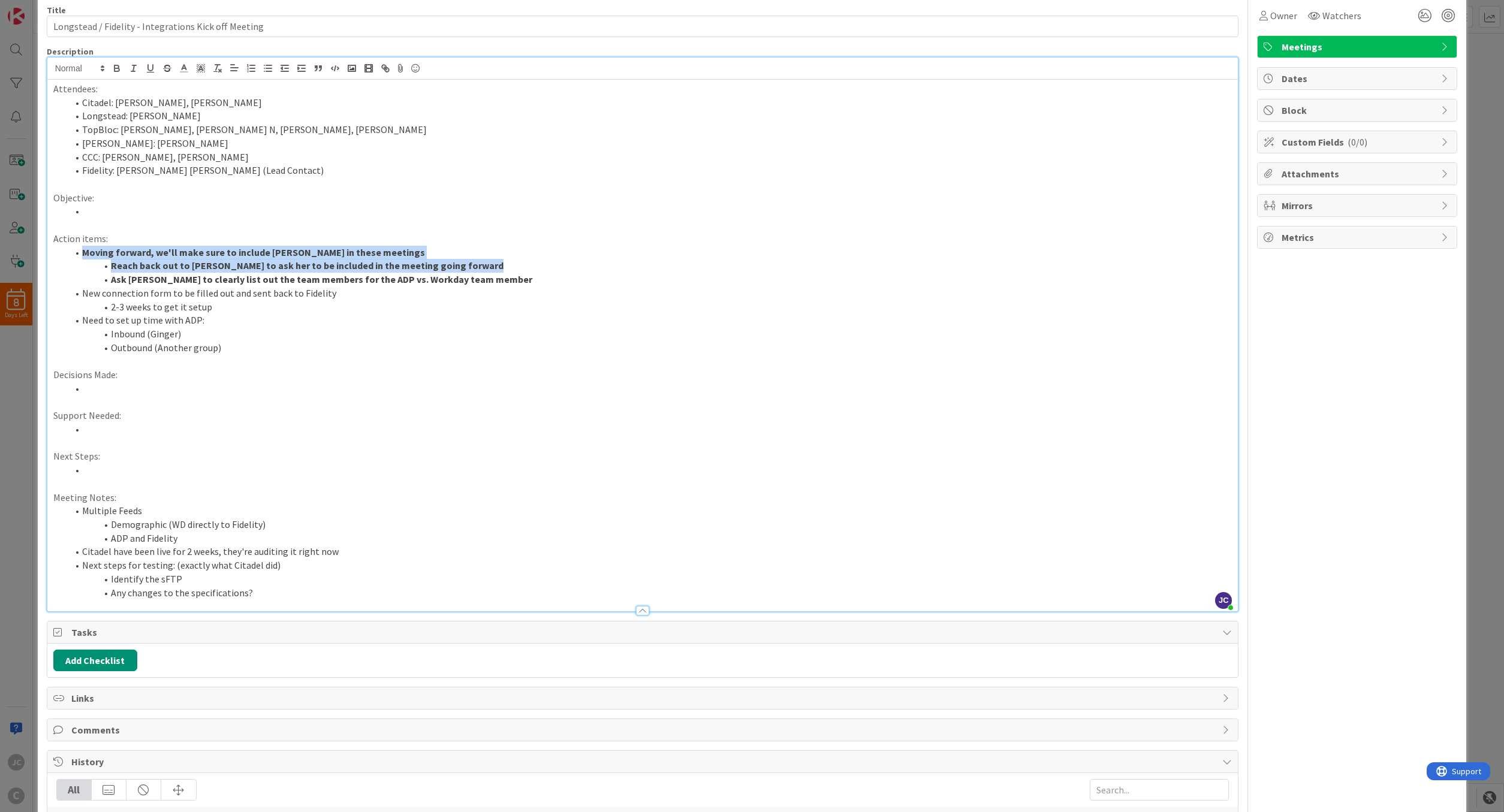
click at [531, 279] on li "Ask [PERSON_NAME] to clearly list out the team members for the ADP vs. Workday …" at bounding box center [650, 279] width 1164 height 14
click at [334, 319] on li "Need to set up time with ADP:" at bounding box center [650, 320] width 1164 height 14
click at [374, 290] on li "New connection form to be filled out and sent back to Fidelity" at bounding box center [650, 293] width 1164 height 14
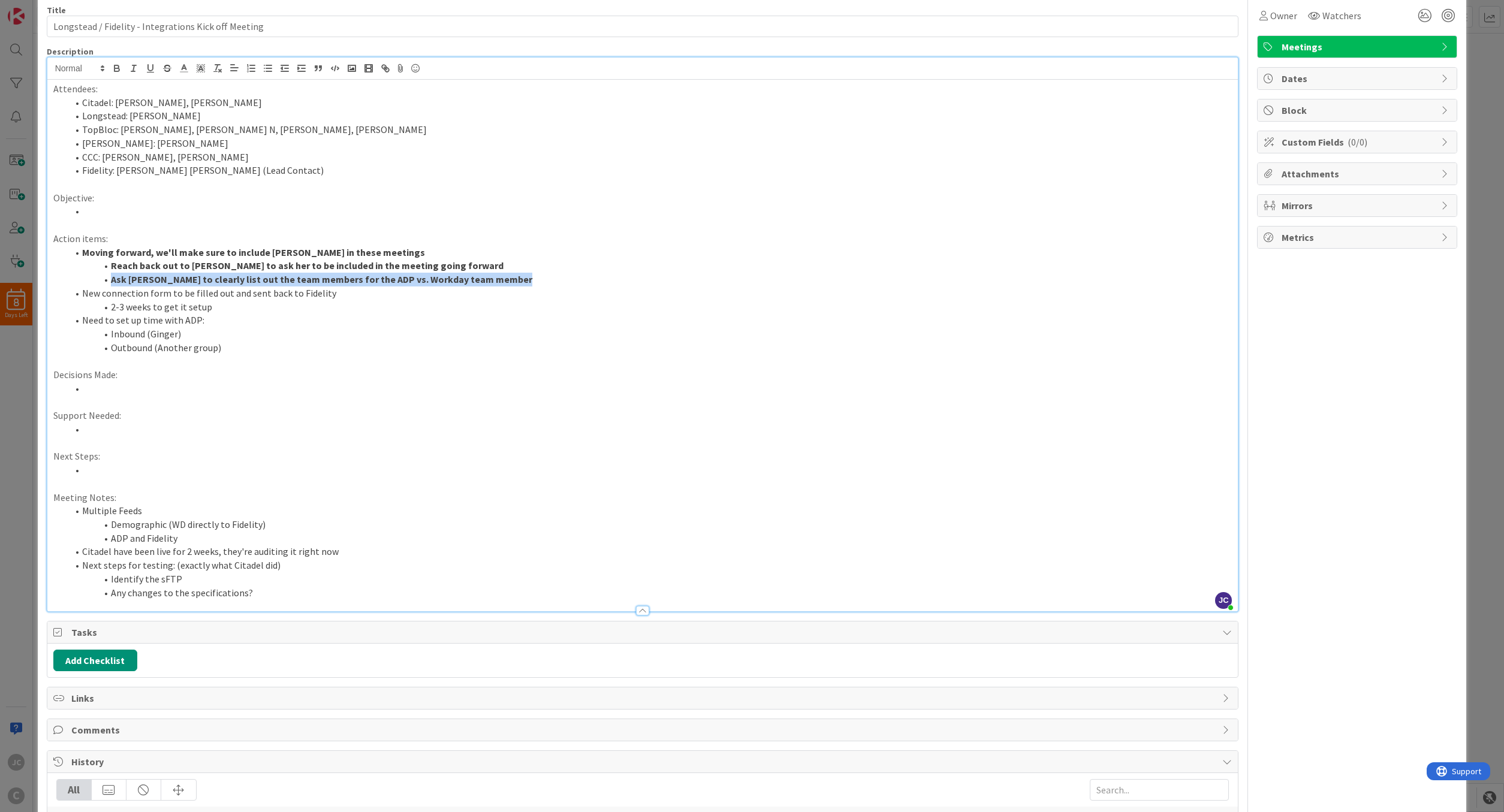
click at [374, 290] on li "New connection form to be filled out and sent back to Fidelity" at bounding box center [650, 293] width 1164 height 14
click at [267, 294] on li "New connection form to be filled out and sent back to Fidelity" at bounding box center [650, 293] width 1164 height 14
click at [234, 306] on li "2-3 weeks to get it setup" at bounding box center [650, 307] width 1164 height 14
click at [230, 346] on li "Outbound (Another group)" at bounding box center [650, 348] width 1164 height 14
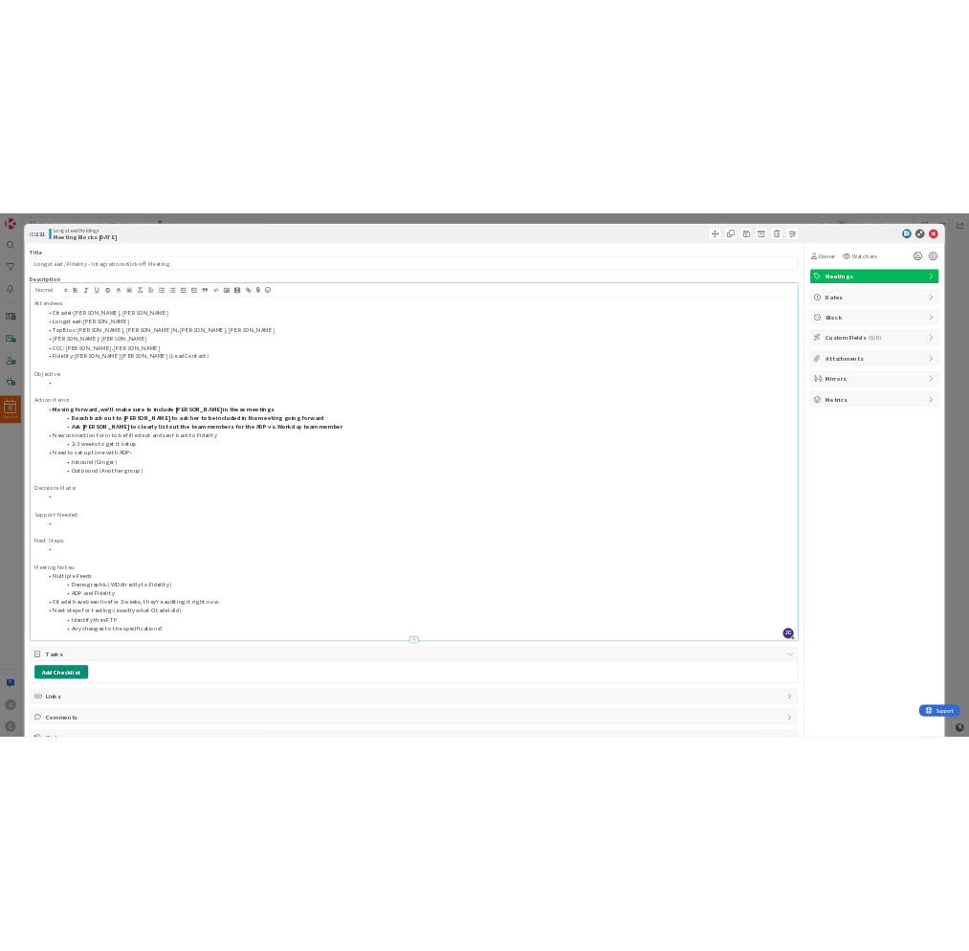
scroll to position [0, 0]
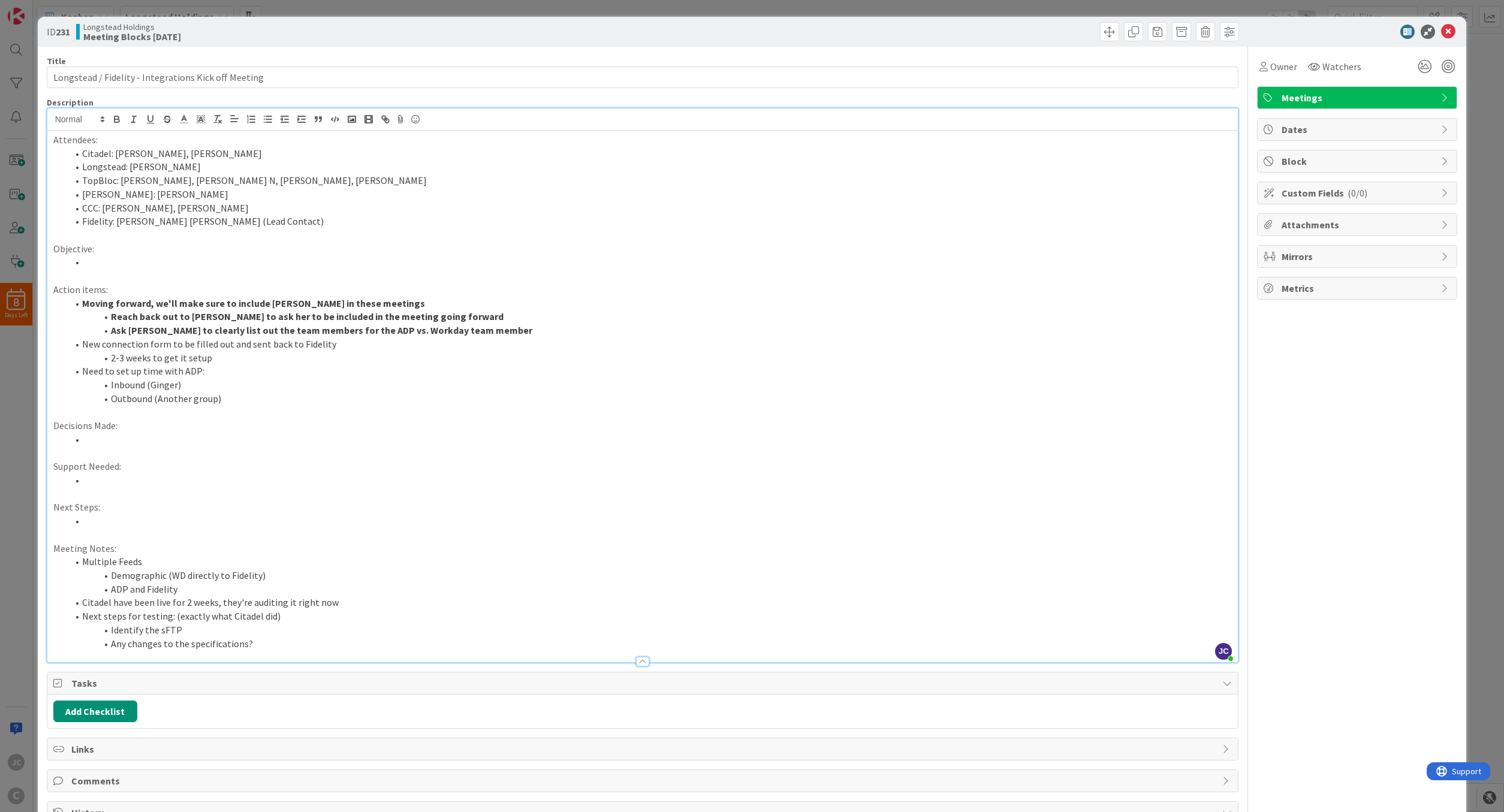
click at [267, 329] on strong "Ask [PERSON_NAME] to clearly list out the team members for the ADP vs. Workday …" at bounding box center [321, 330] width 422 height 12
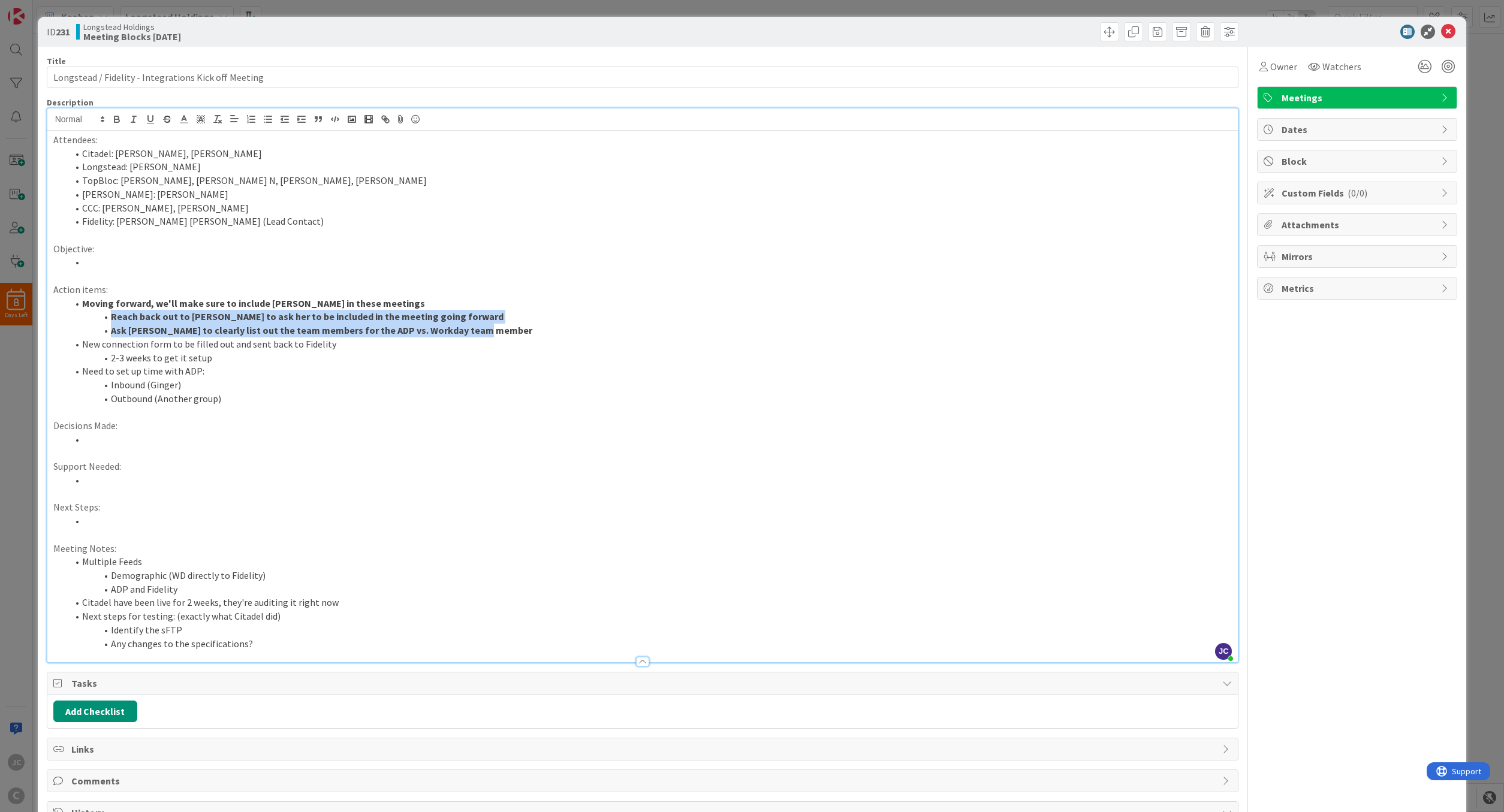
drag, startPoint x: 112, startPoint y: 314, endPoint x: 489, endPoint y: 329, distance: 377.3
click at [489, 329] on ol "Moving forward, we'll make sure to include [PERSON_NAME] in these meetings Reac…" at bounding box center [643, 351] width 1179 height 109
copy ol "Reach back out to [PERSON_NAME] to ask her to be included in the meeting going …"
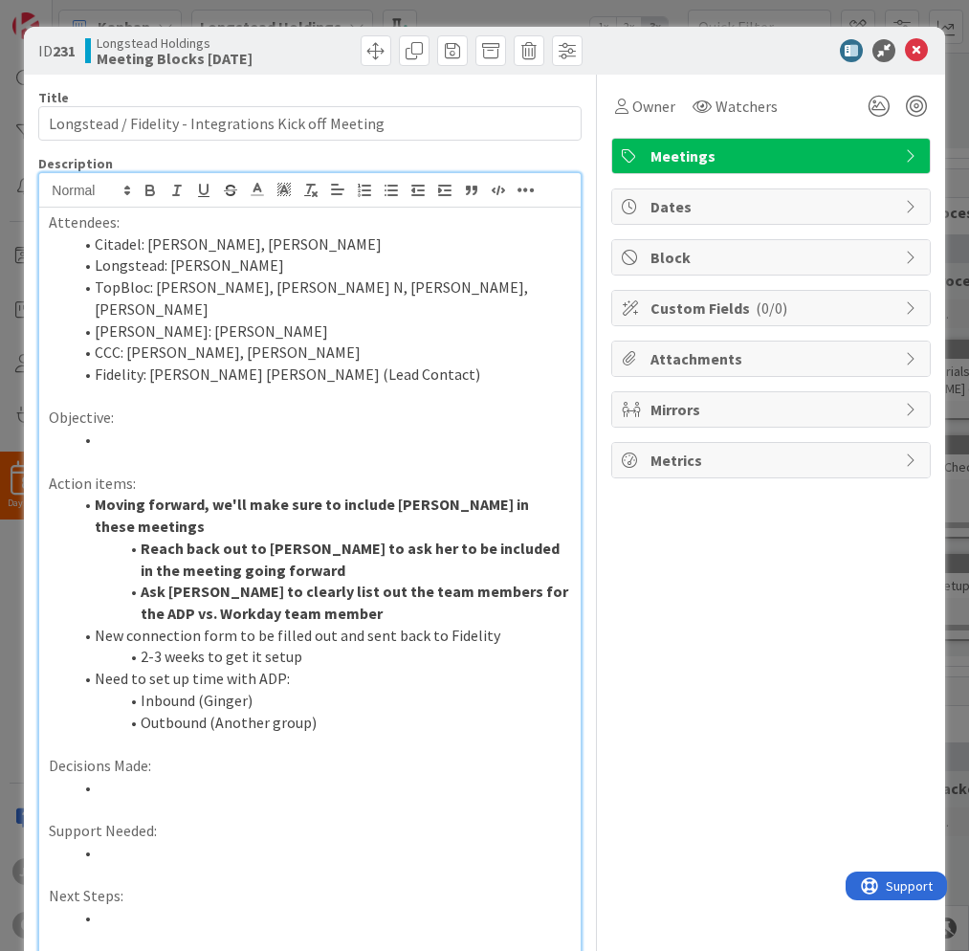
click at [481, 11] on div "ID 231 Longstead Holdings Meeting Blocks [DATE] Title 52 / 128 Longstead / Fide…" at bounding box center [484, 475] width 969 height 951
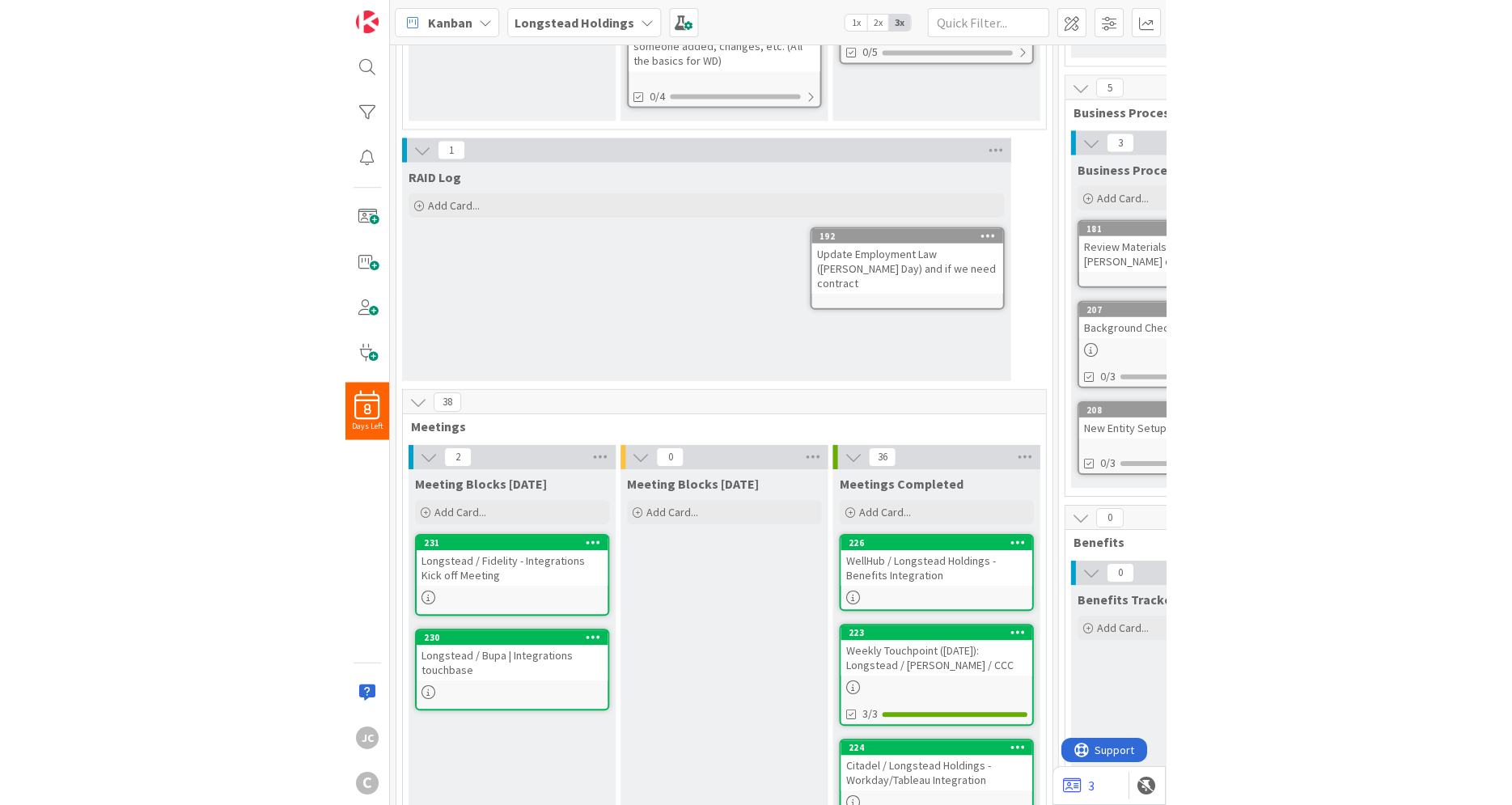
scroll to position [388, 0]
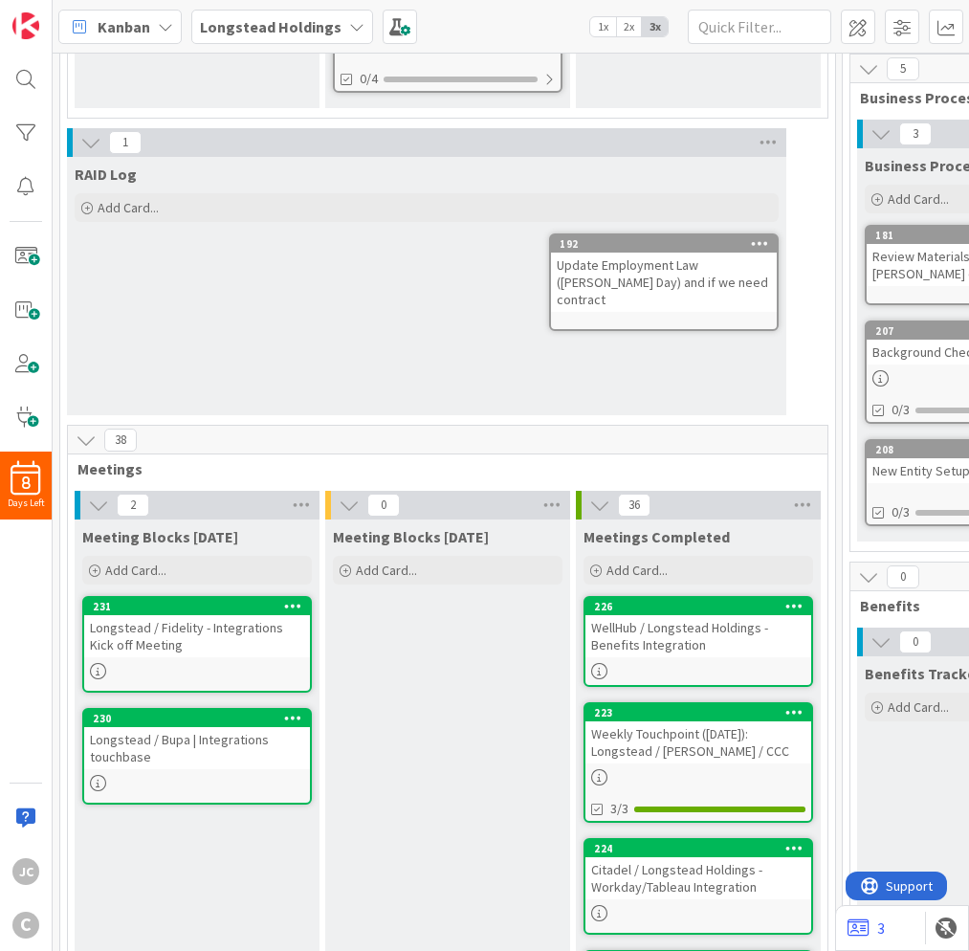
click at [208, 750] on div "Longstead / Bupa | Integrations touchbase" at bounding box center [197, 748] width 226 height 42
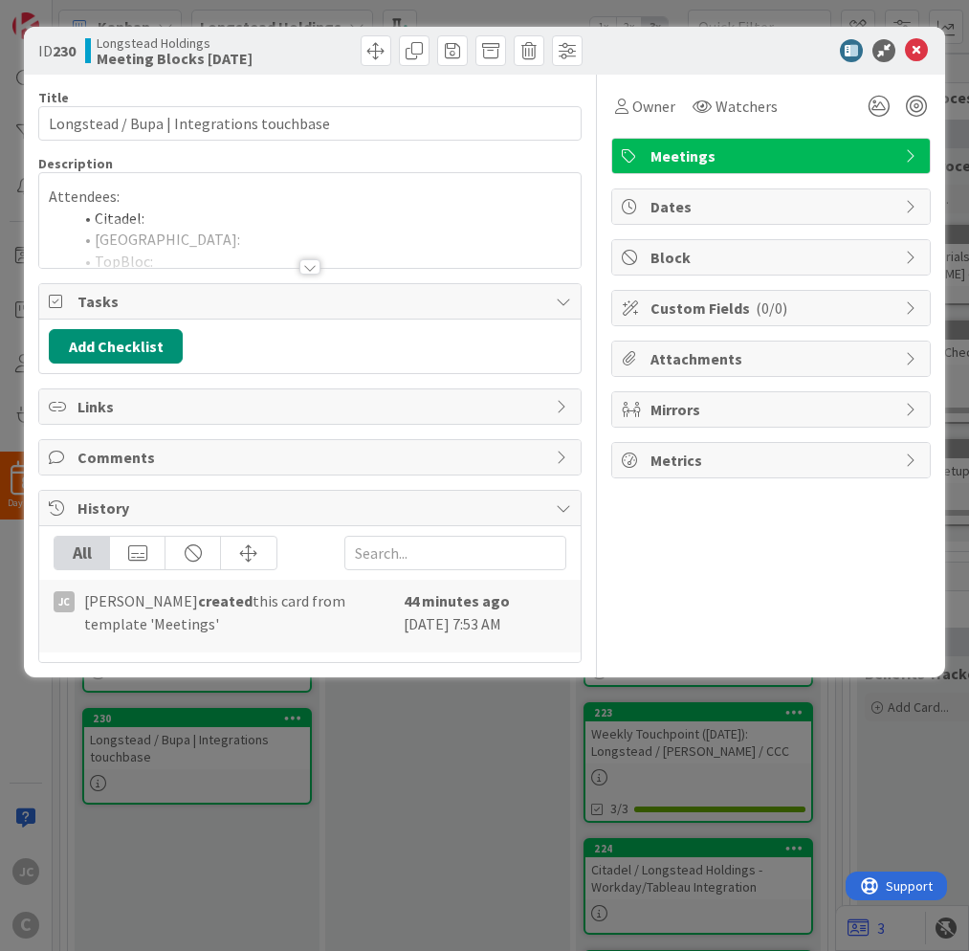
click at [297, 271] on div "Title 41 / 128 Longstead / Bupa | Integrations touchbase Description Attendees:…" at bounding box center [309, 369] width 543 height 589
click at [312, 265] on div "Description Attendees: Citadel: Longstead: TopBloc: [PERSON_NAME]: CCC: Objecti…" at bounding box center [309, 212] width 543 height 114
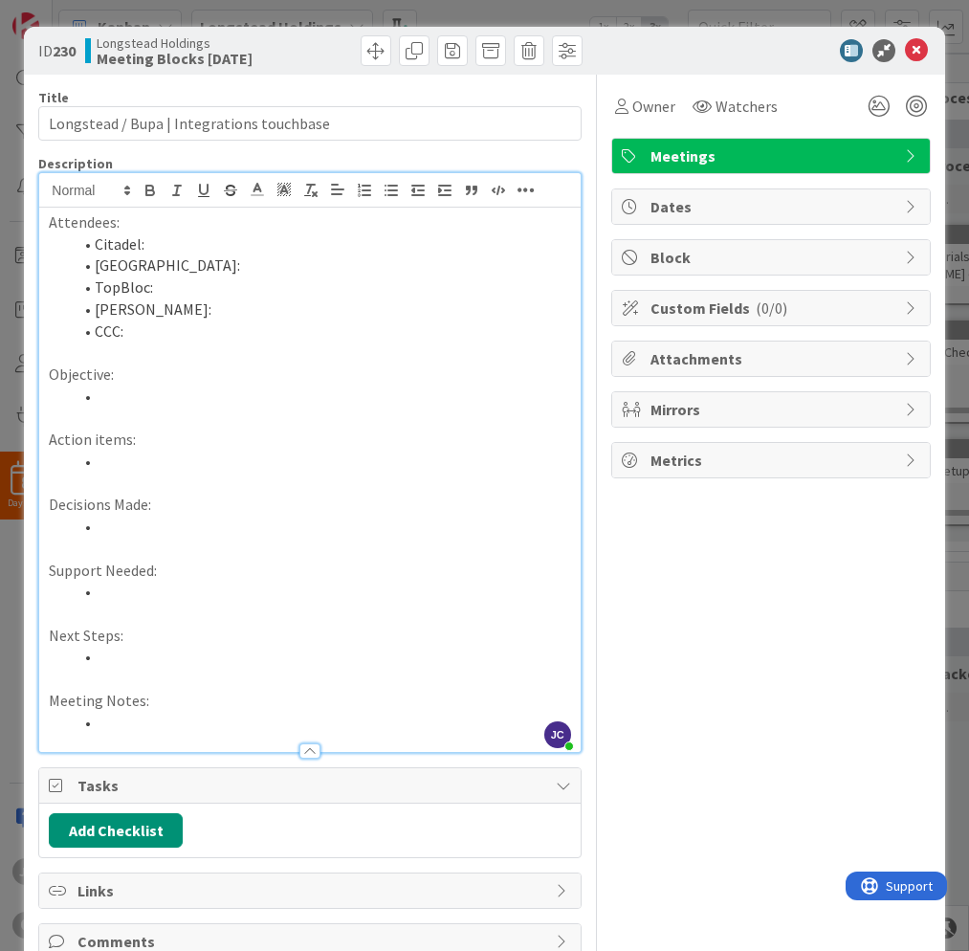
click at [259, 243] on li "Citadel:" at bounding box center [321, 245] width 499 height 22
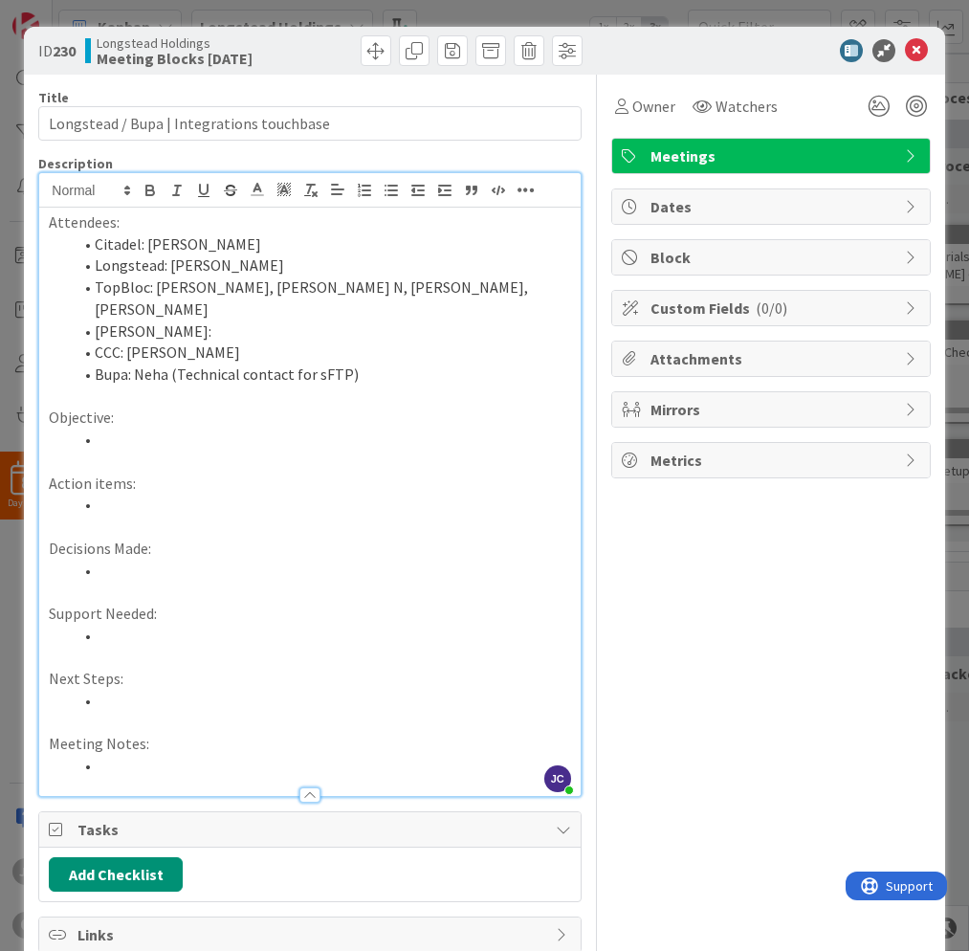
click at [2, 582] on div "ID 230 Longstead Holdings Meeting Blocks [DATE] Title 41 / 128 Longstead / Bupa…" at bounding box center [484, 475] width 969 height 951
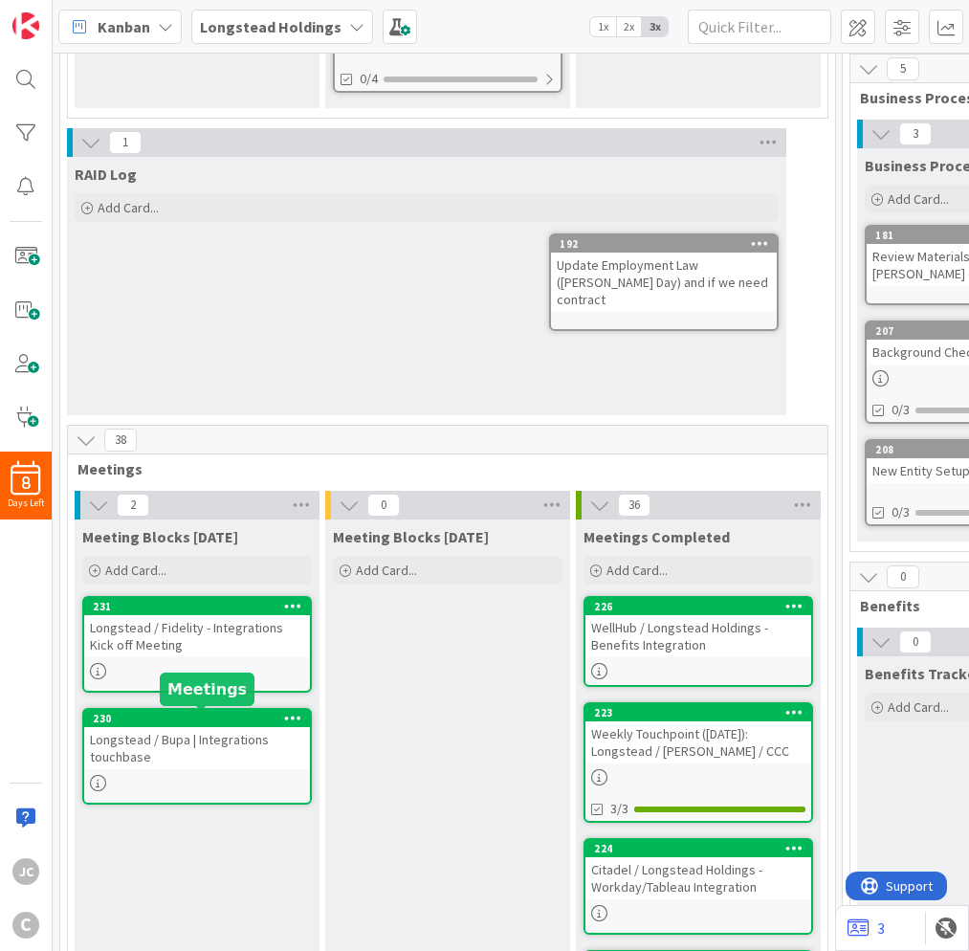
click at [228, 757] on div "Longstead / Bupa | Integrations touchbase" at bounding box center [197, 748] width 226 height 42
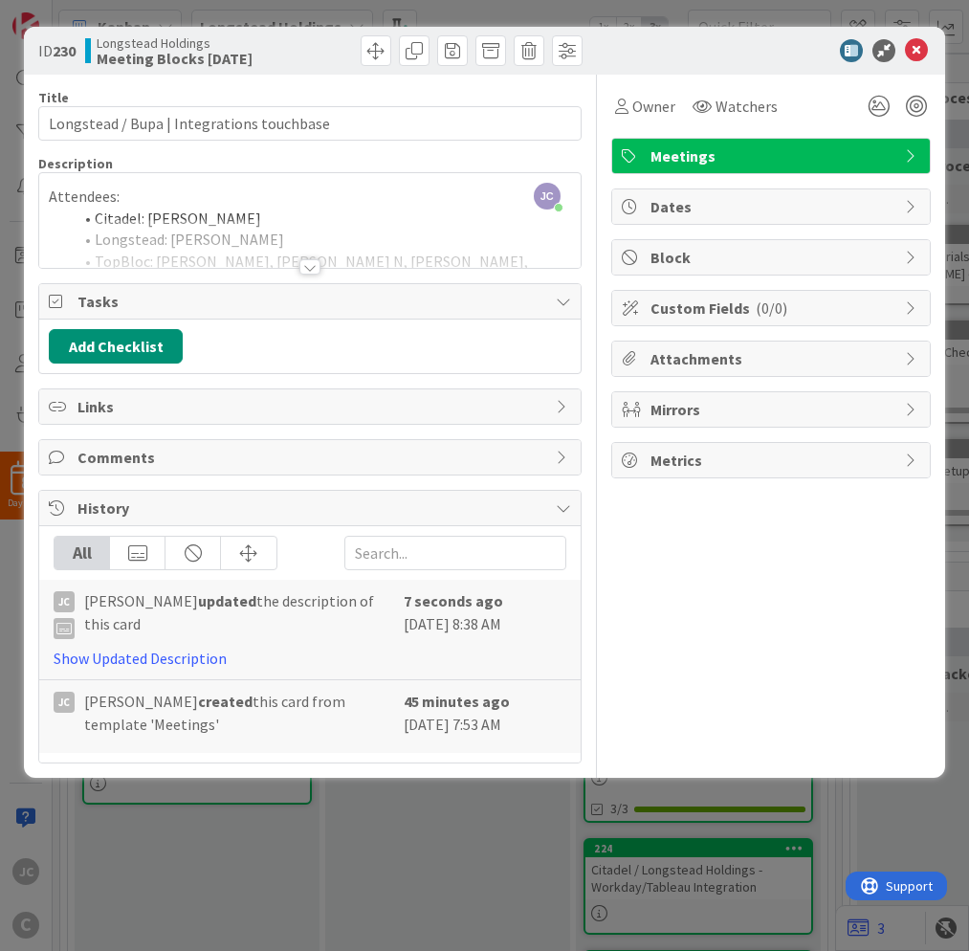
click at [304, 256] on div at bounding box center [309, 243] width 541 height 49
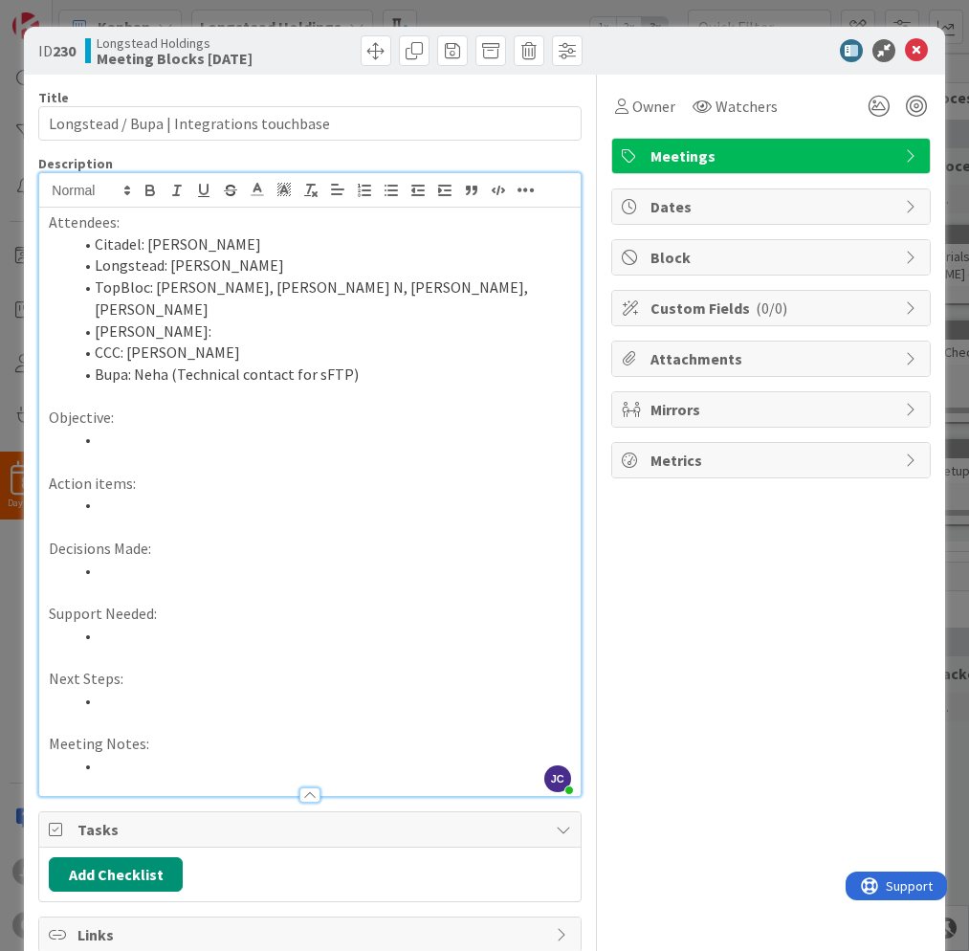
click at [260, 429] on li at bounding box center [321, 440] width 499 height 22
click at [262, 473] on p "Action items:" at bounding box center [310, 484] width 522 height 22
click at [278, 494] on li at bounding box center [321, 505] width 499 height 22
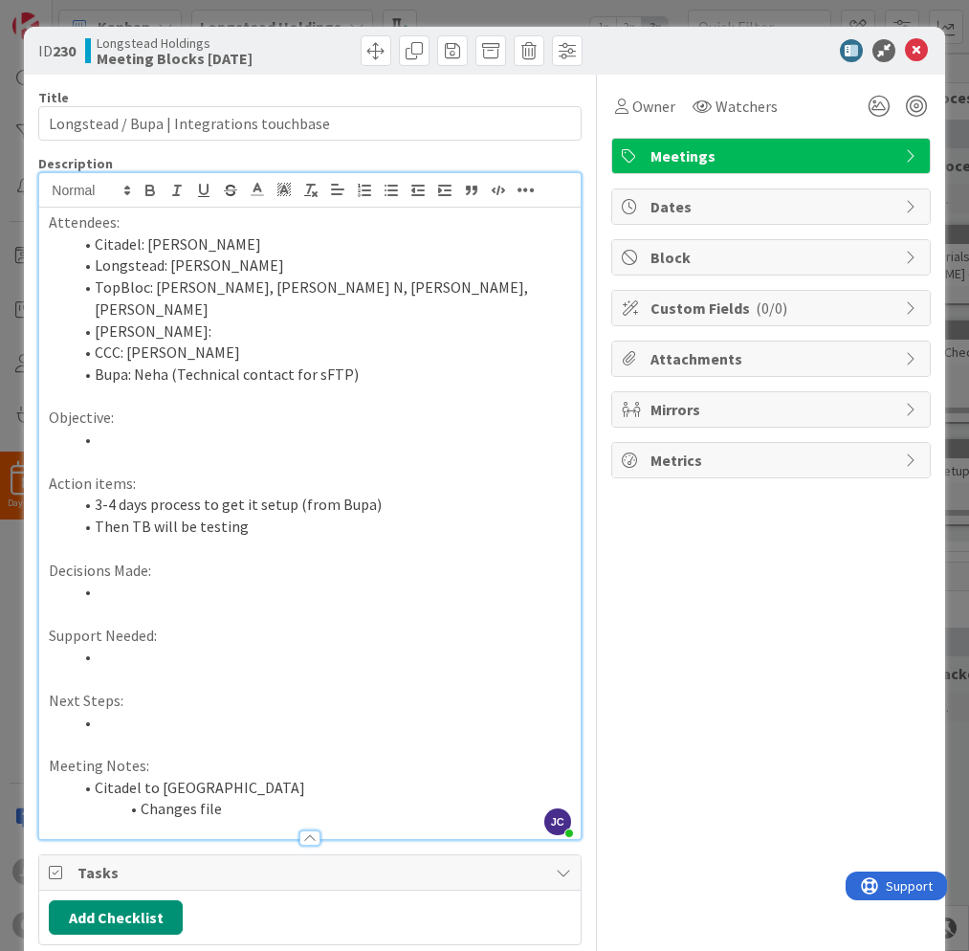
click at [662, 758] on div "Owner Watchers Meetings Dates Block Custom Fields ( 0/0 ) Attachments Mirrors M…" at bounding box center [772, 705] width 320 height 1260
click at [278, 798] on li "Changes file" at bounding box center [321, 809] width 499 height 22
click at [261, 798] on li "Changes file" at bounding box center [321, 809] width 499 height 22
click at [690, 806] on div "Owner Watchers Meetings Dates Block Custom Fields ( 0/0 ) Attachments Mirrors M…" at bounding box center [772, 705] width 320 height 1260
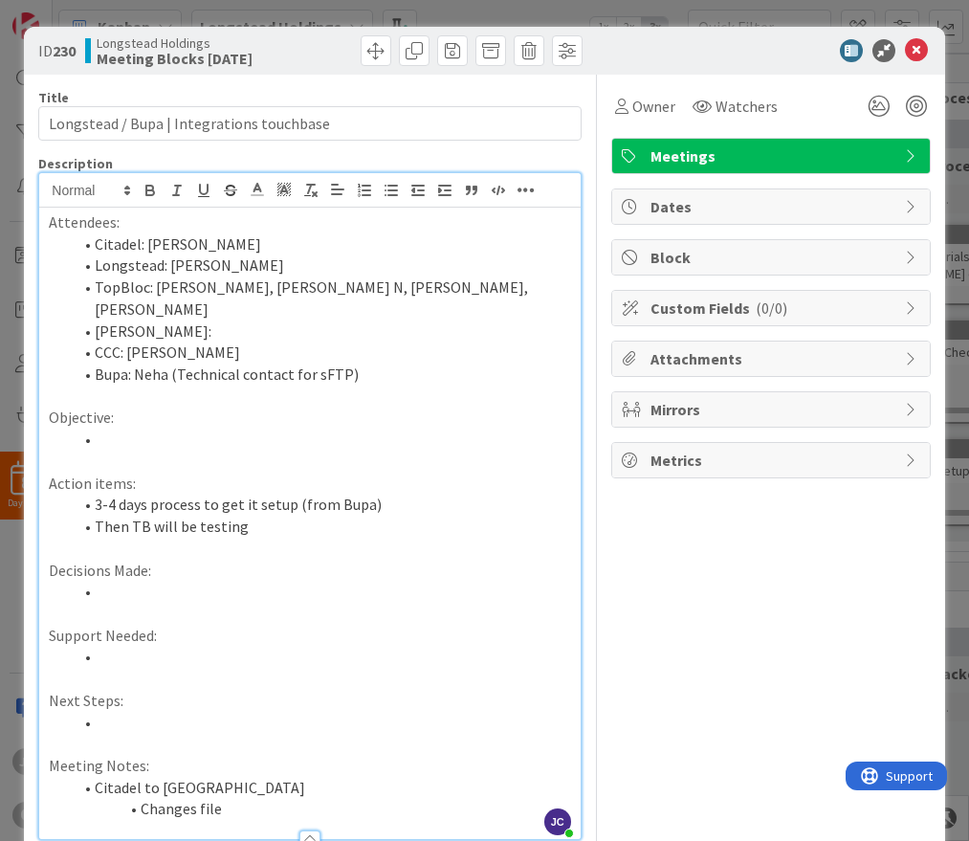
click at [439, 473] on p "Action items:" at bounding box center [310, 484] width 522 height 22
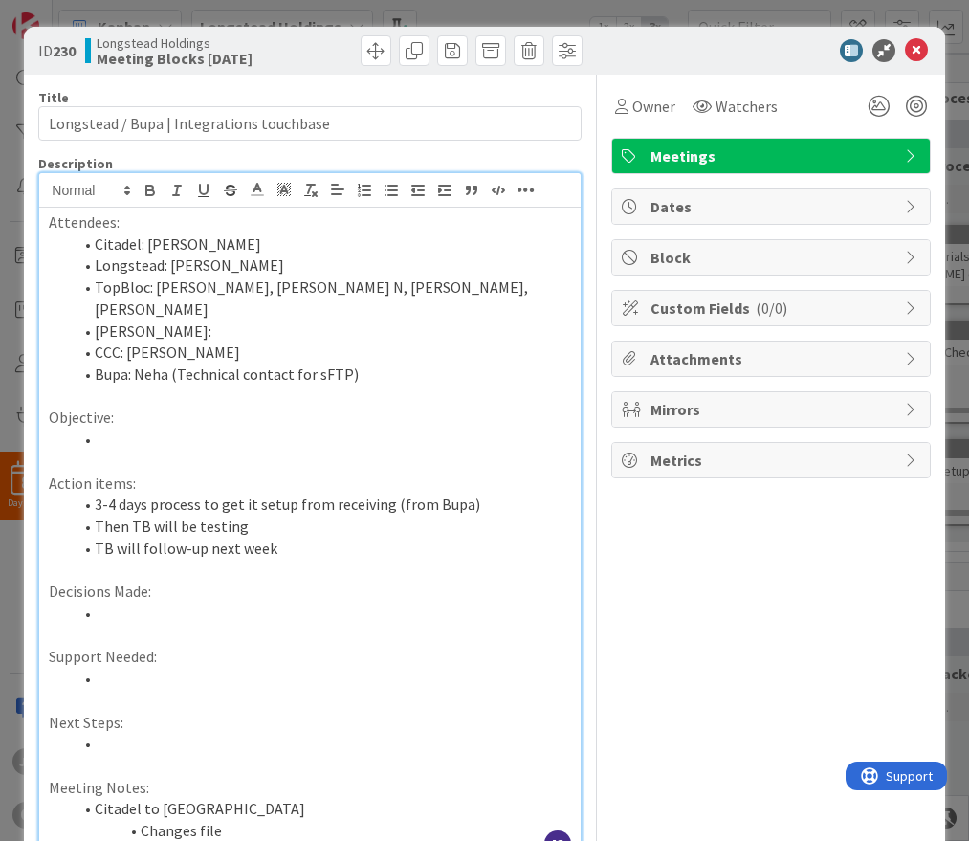
click at [439, 516] on li "Then TB will be testing" at bounding box center [321, 527] width 499 height 22
click at [428, 516] on li "Then TB will be testing" at bounding box center [321, 527] width 499 height 22
click at [399, 560] on p at bounding box center [310, 571] width 522 height 22
click at [401, 538] on li "TB will follow-up next week" at bounding box center [321, 549] width 499 height 22
